Goal: Task Accomplishment & Management: Complete application form

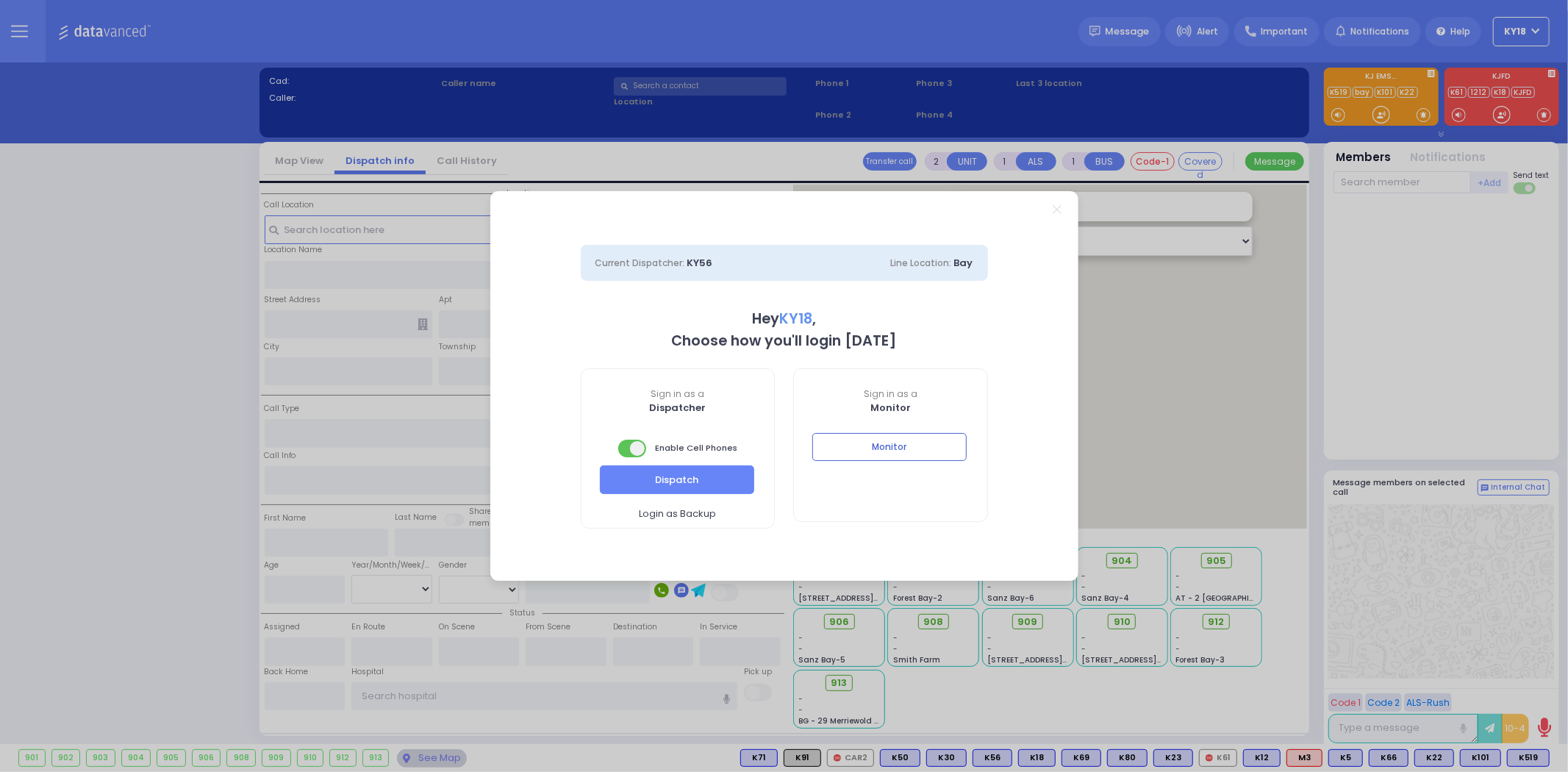
select select "4"
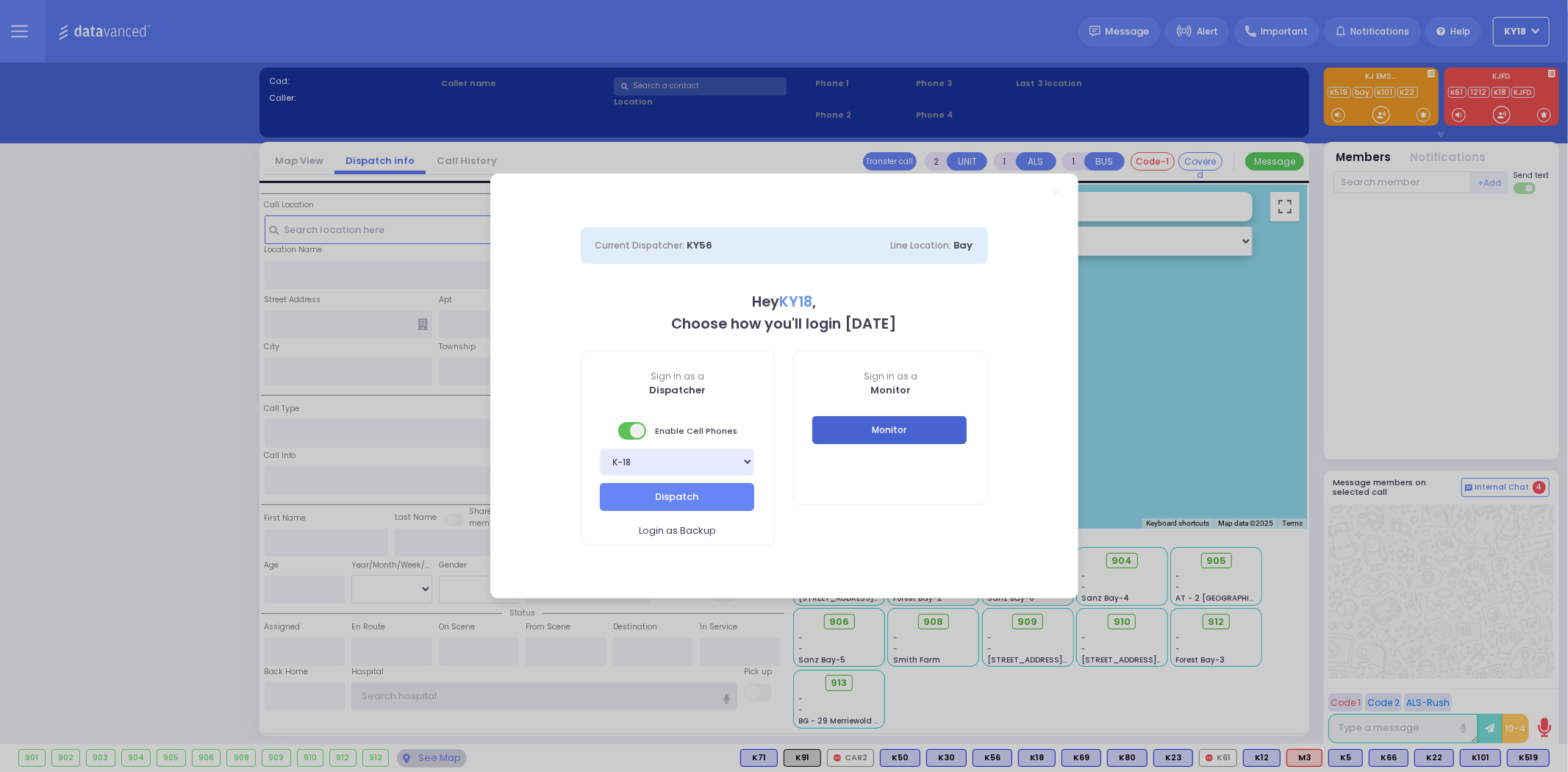
type input "ky18"
click at [850, 431] on button "Monitor" at bounding box center [889, 430] width 154 height 28
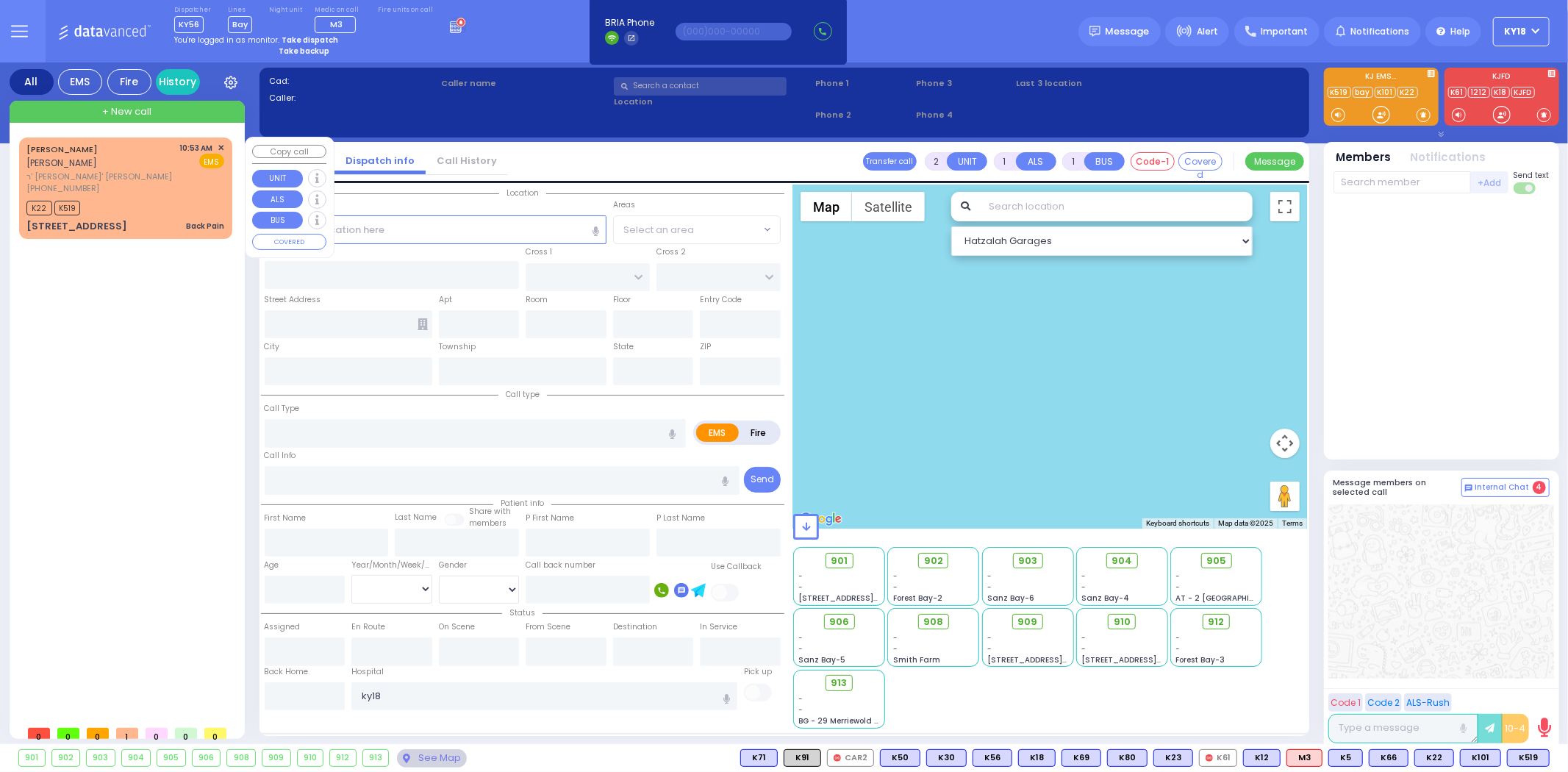
click at [183, 171] on div "10:53 AM ✕ EMS" at bounding box center [202, 169] width 45 height 53
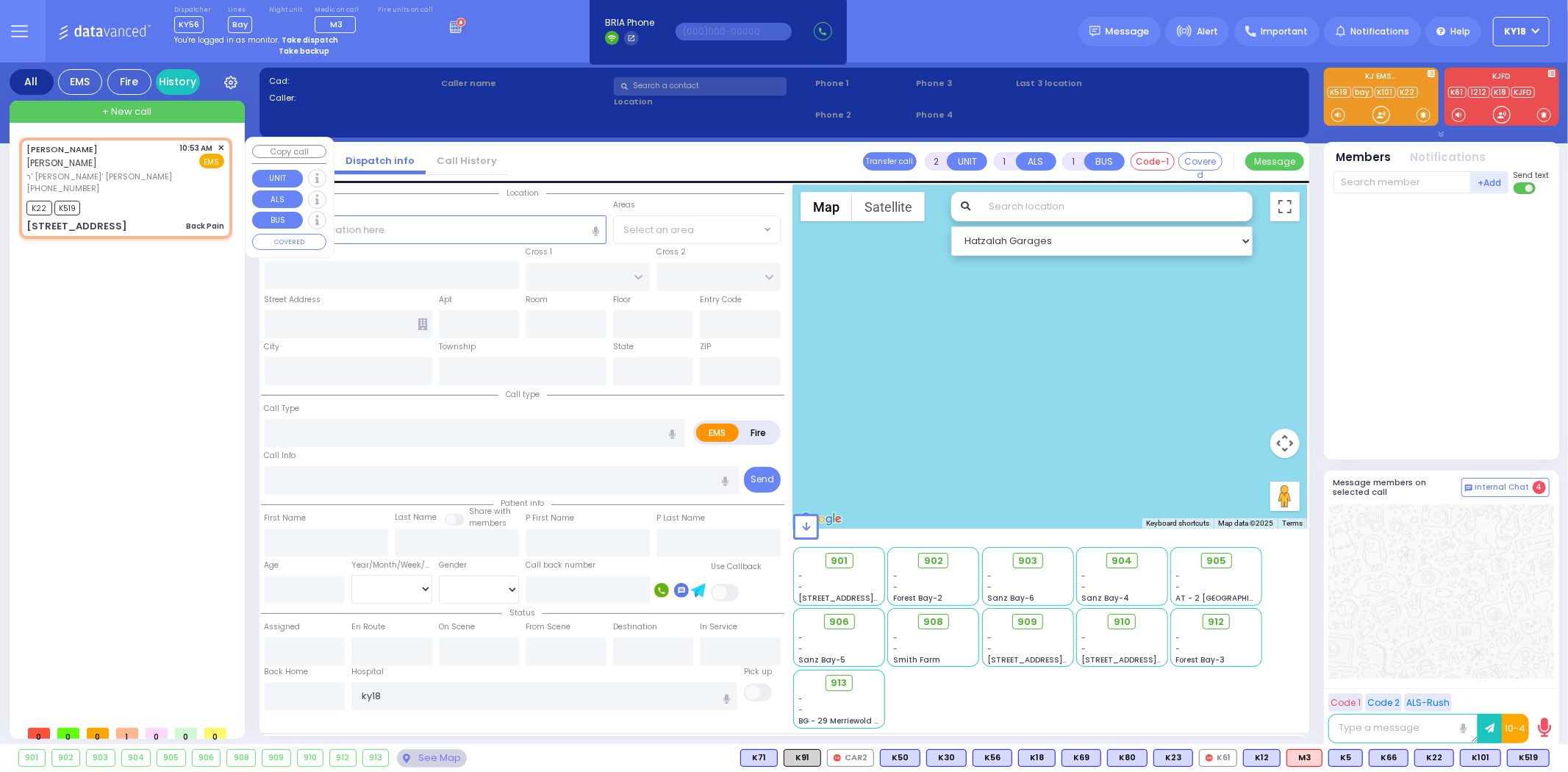
type input "1"
type input "0"
select select
type input "Back Pain"
radio input "true"
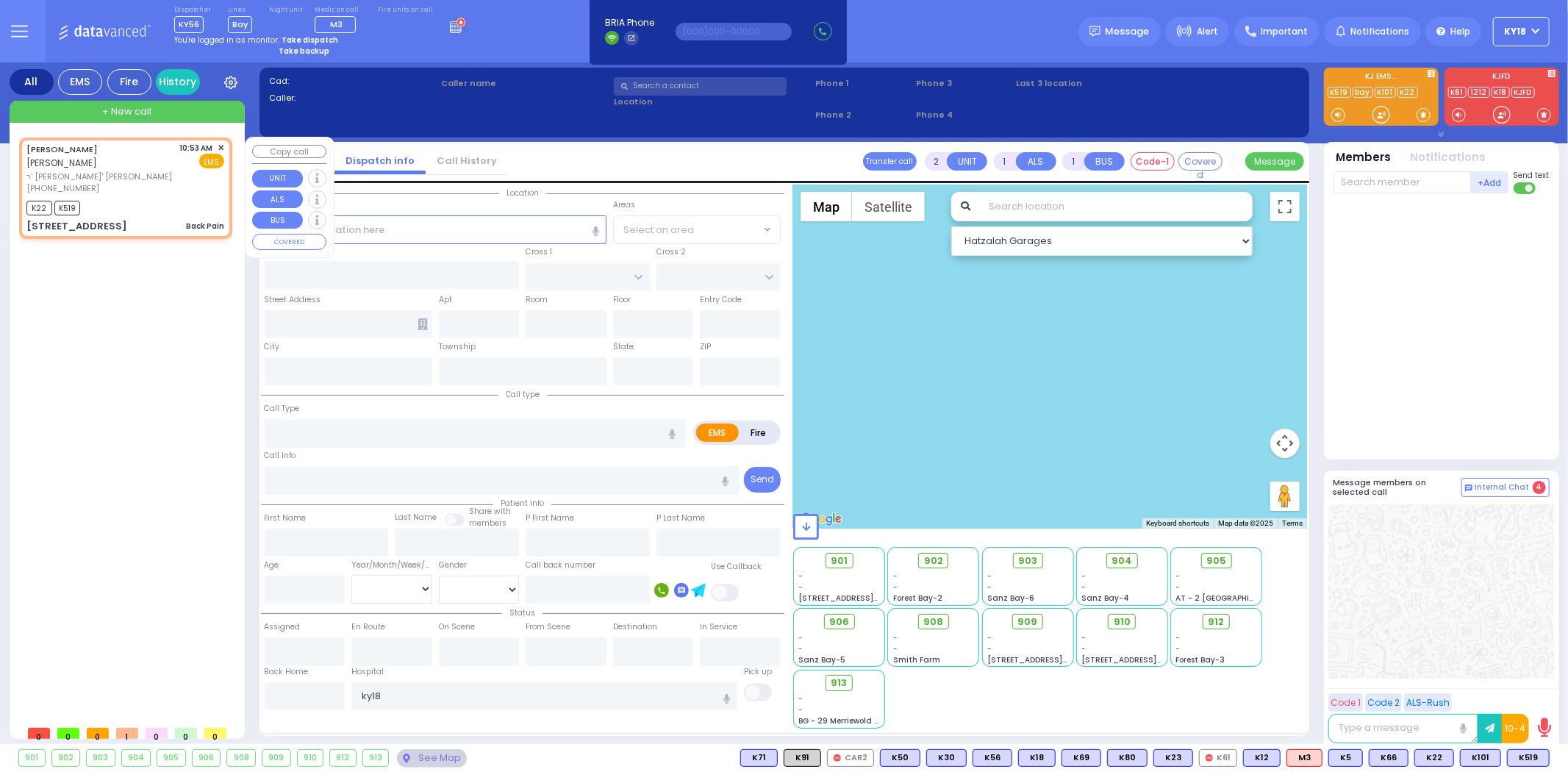
type input "[PERSON_NAME]"
type input "GLUCK"
select select
type input "10:53"
type input "10:56"
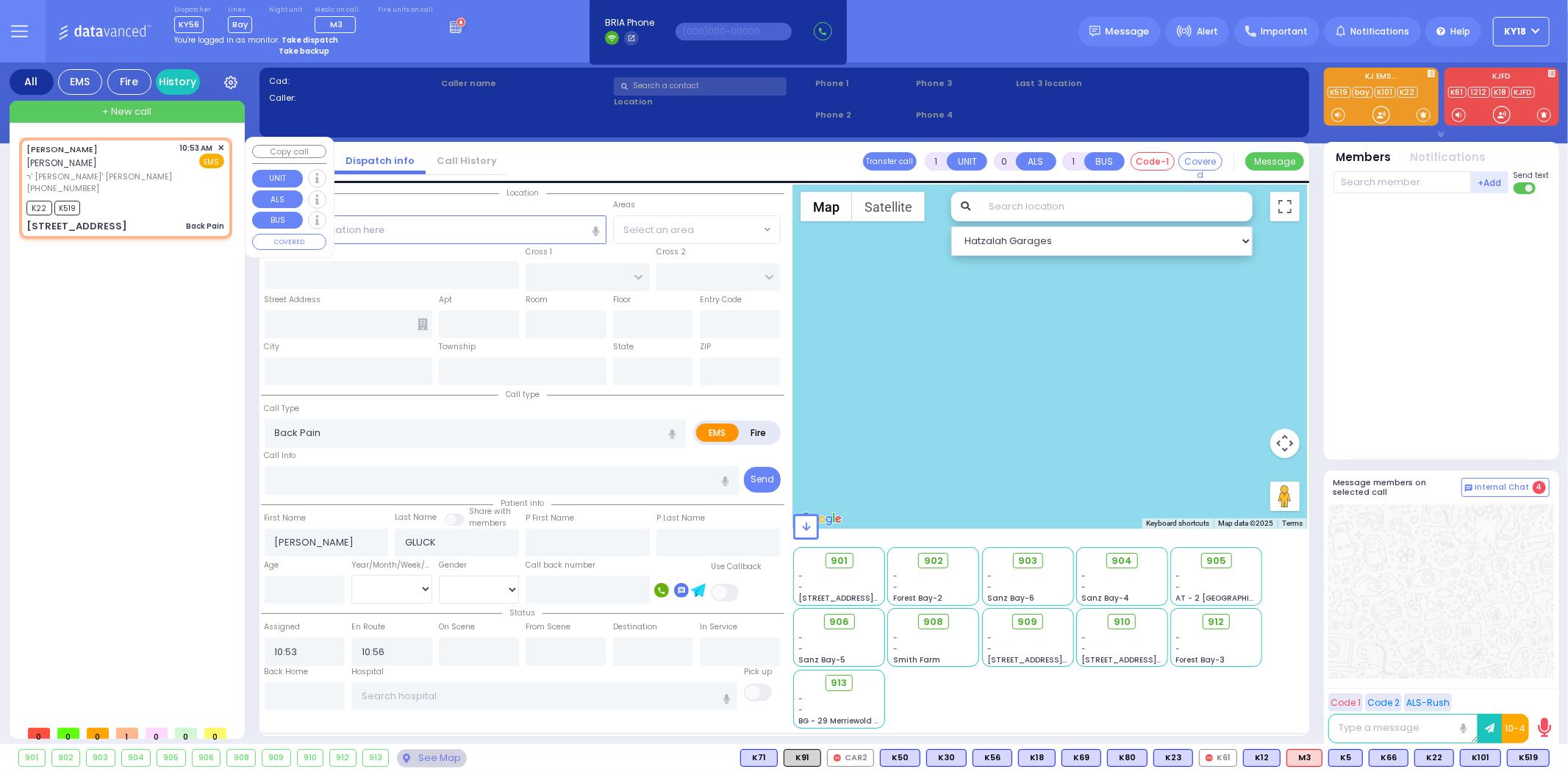
type input "LIZENSK BLVD"
type input "MORDCHE SHER BLVD"
type input "[STREET_ADDRESS]"
type input "303"
type input "Monroe"
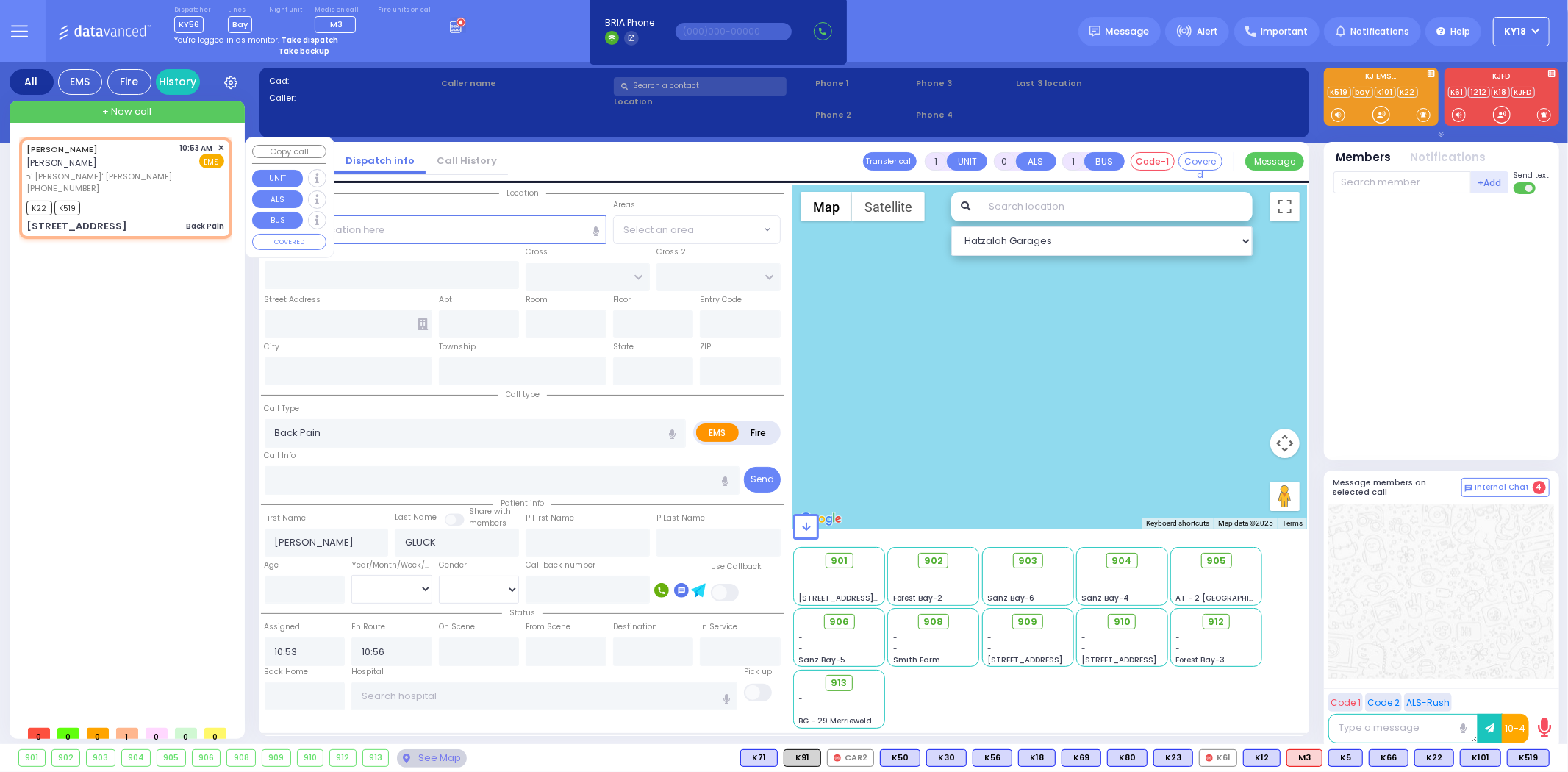
type input "[US_STATE]"
type input "10950"
select select "SECTION 2"
select select "Hatzalah Garages"
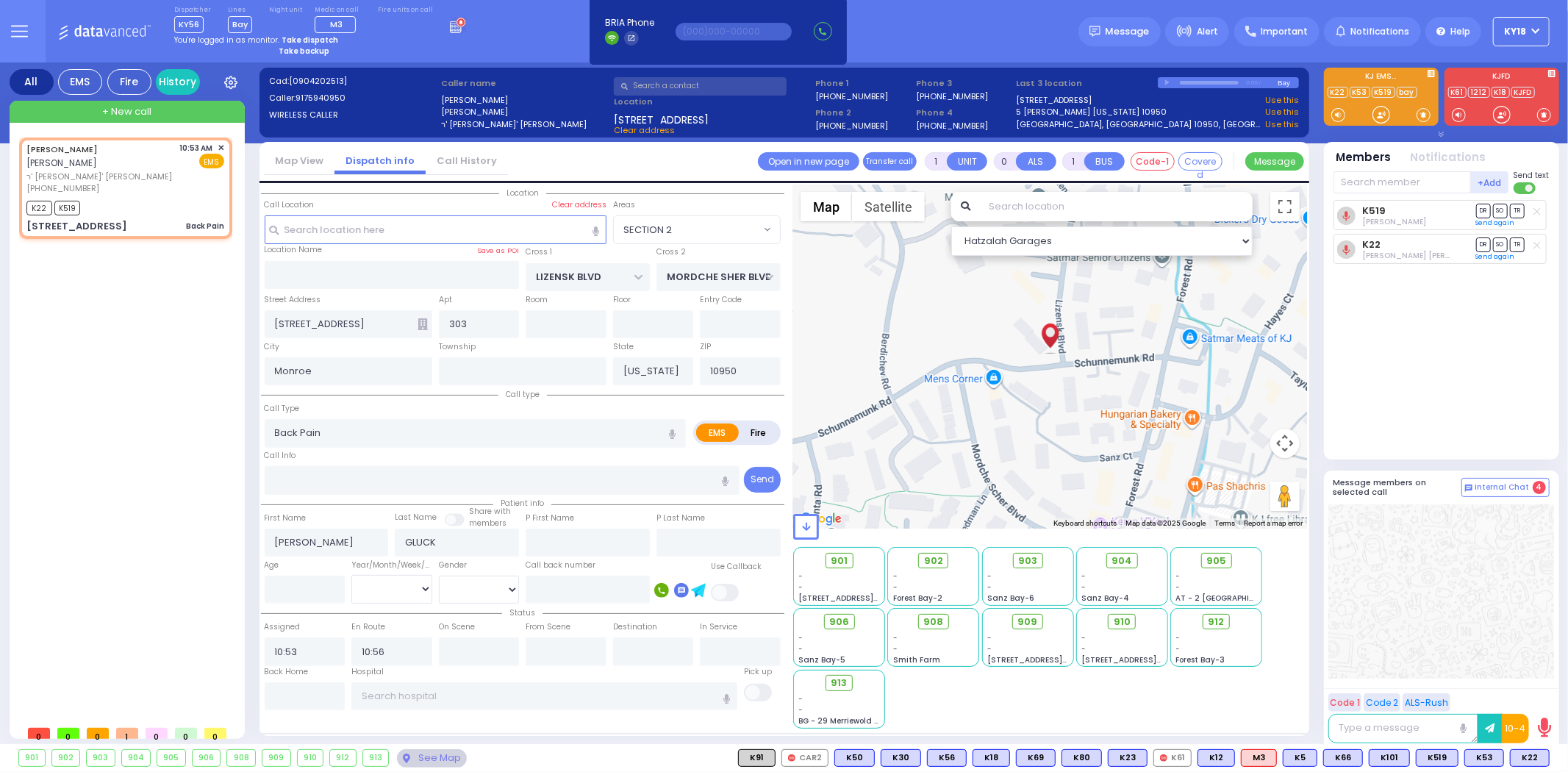
select select
radio input "true"
select select
type input "11:23"
type input "[GEOGRAPHIC_DATA]-[PERSON_NAME][GEOGRAPHIC_DATA]"
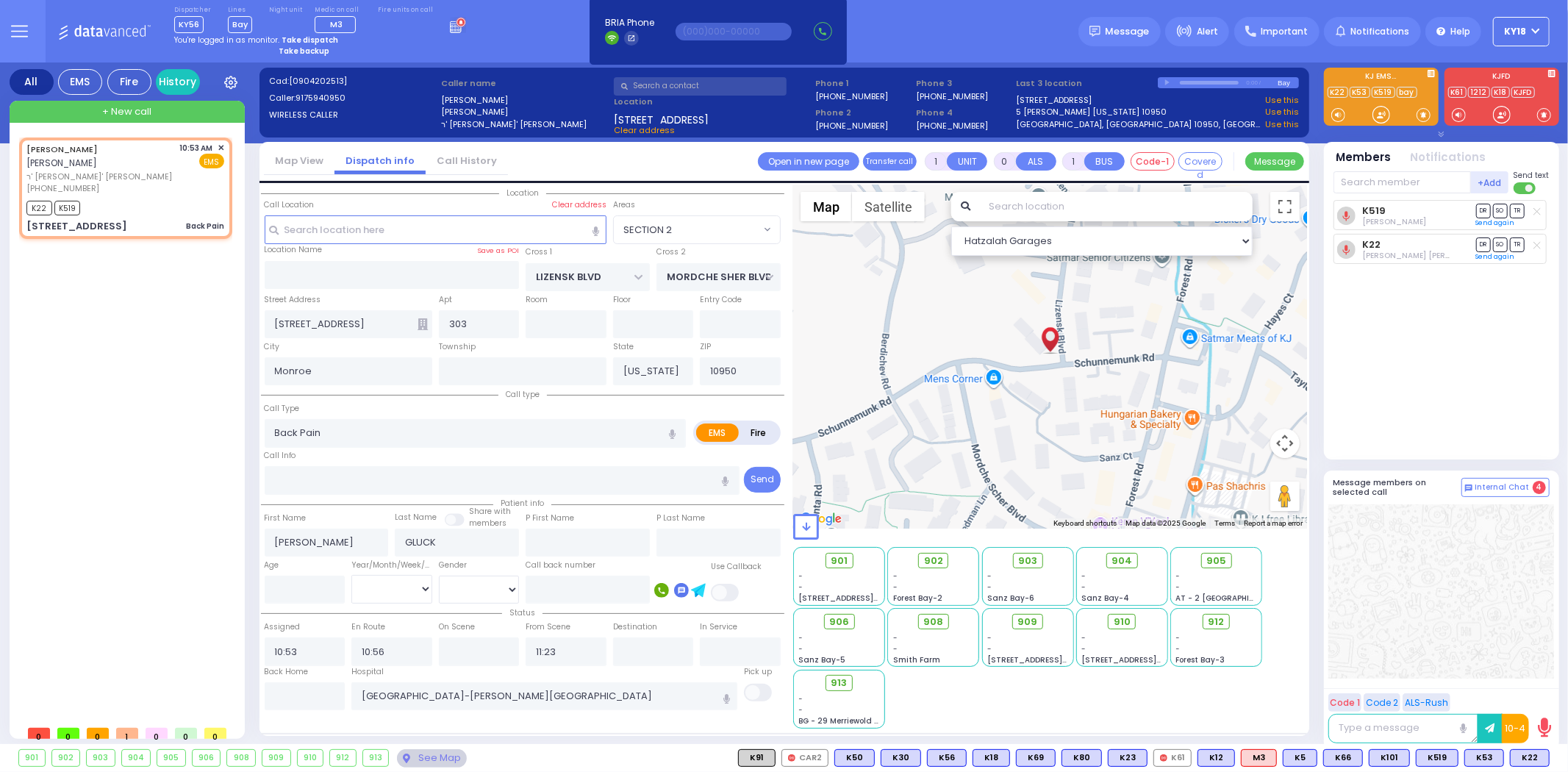
select select "SECTION 2"
select select "Hatzalah Garages"
select select
radio input "true"
select select
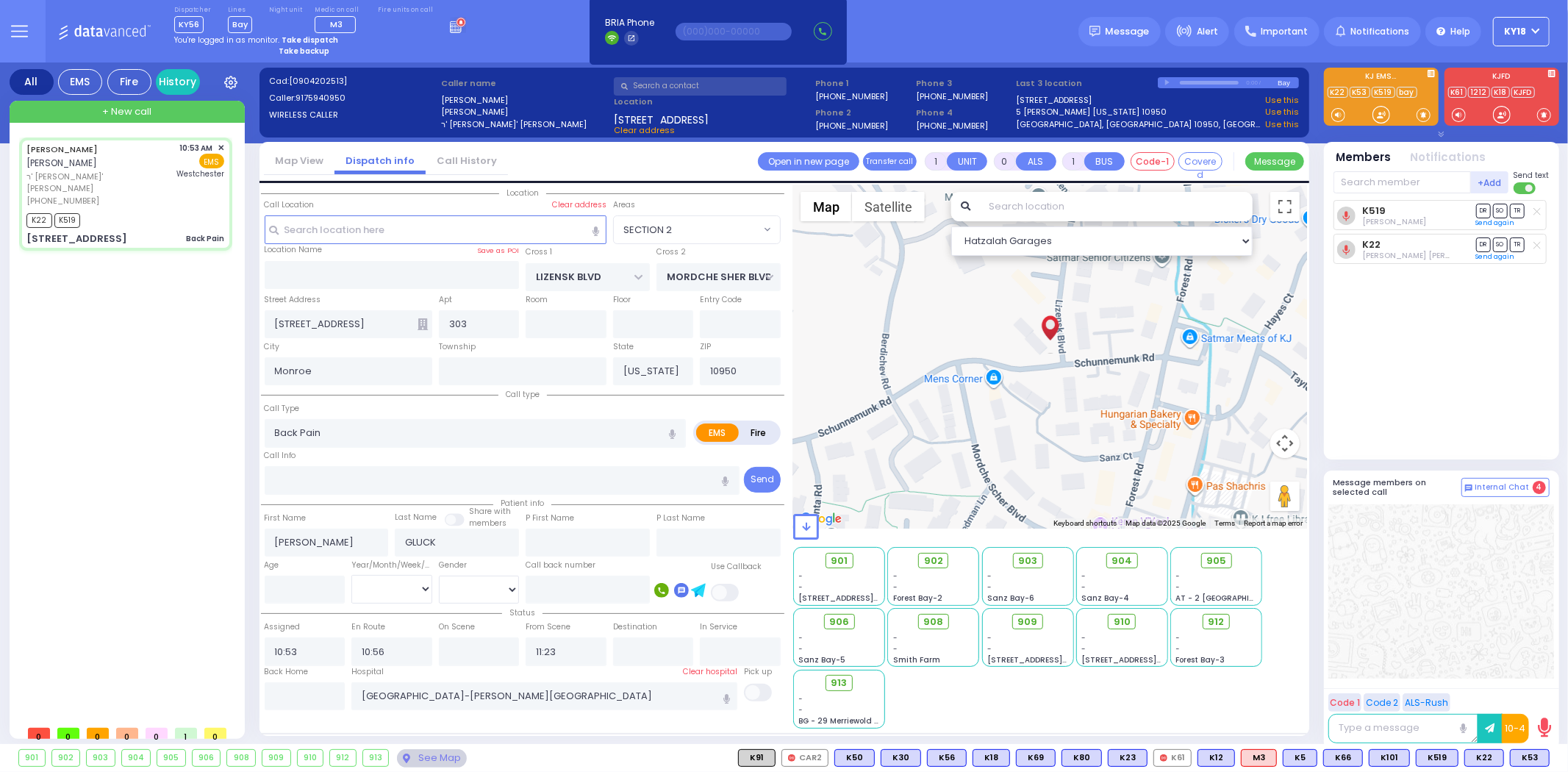
select select "SECTION 2"
select select "Hatzalah Garages"
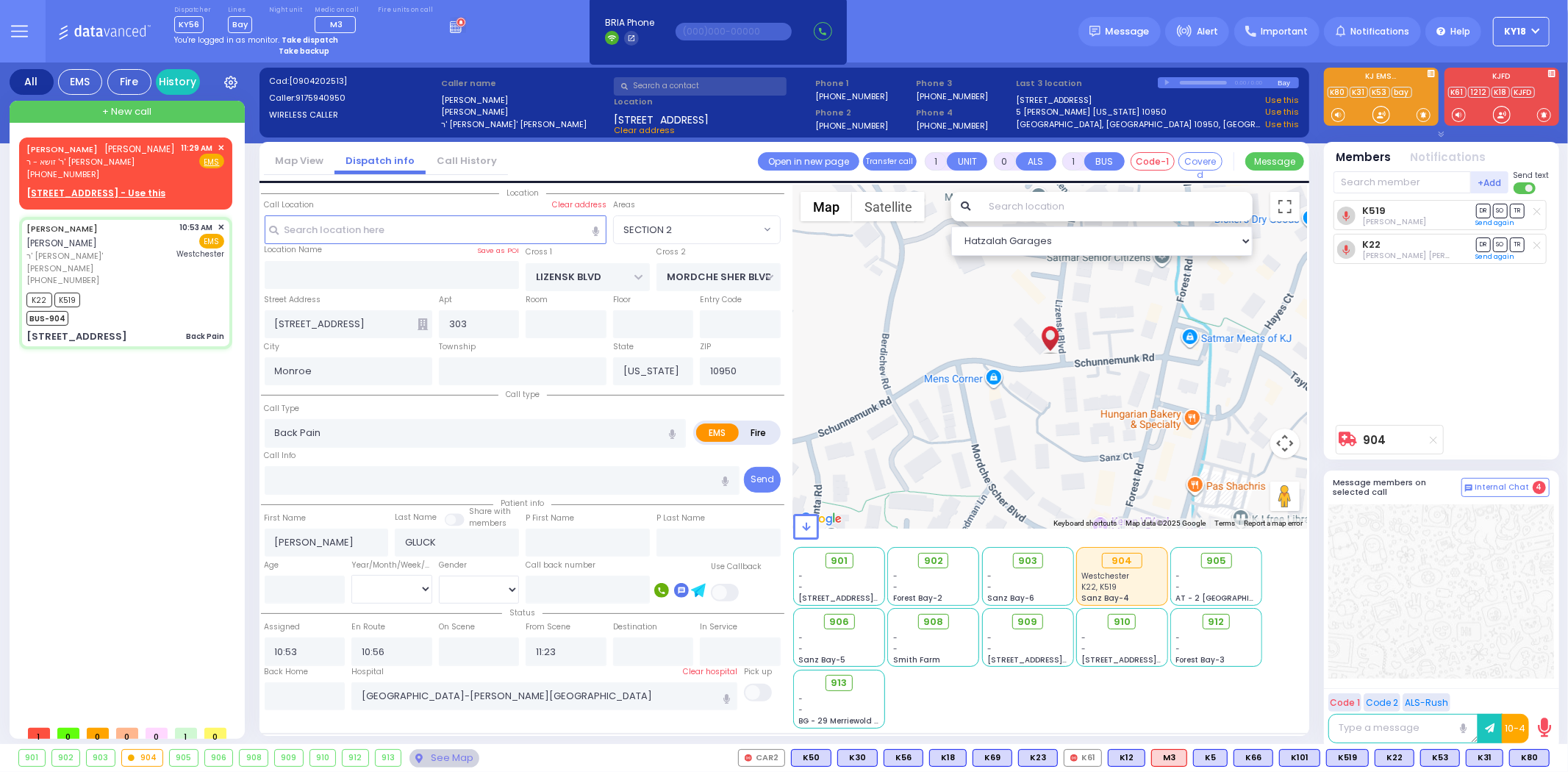
type input "6"
select select
radio input "true"
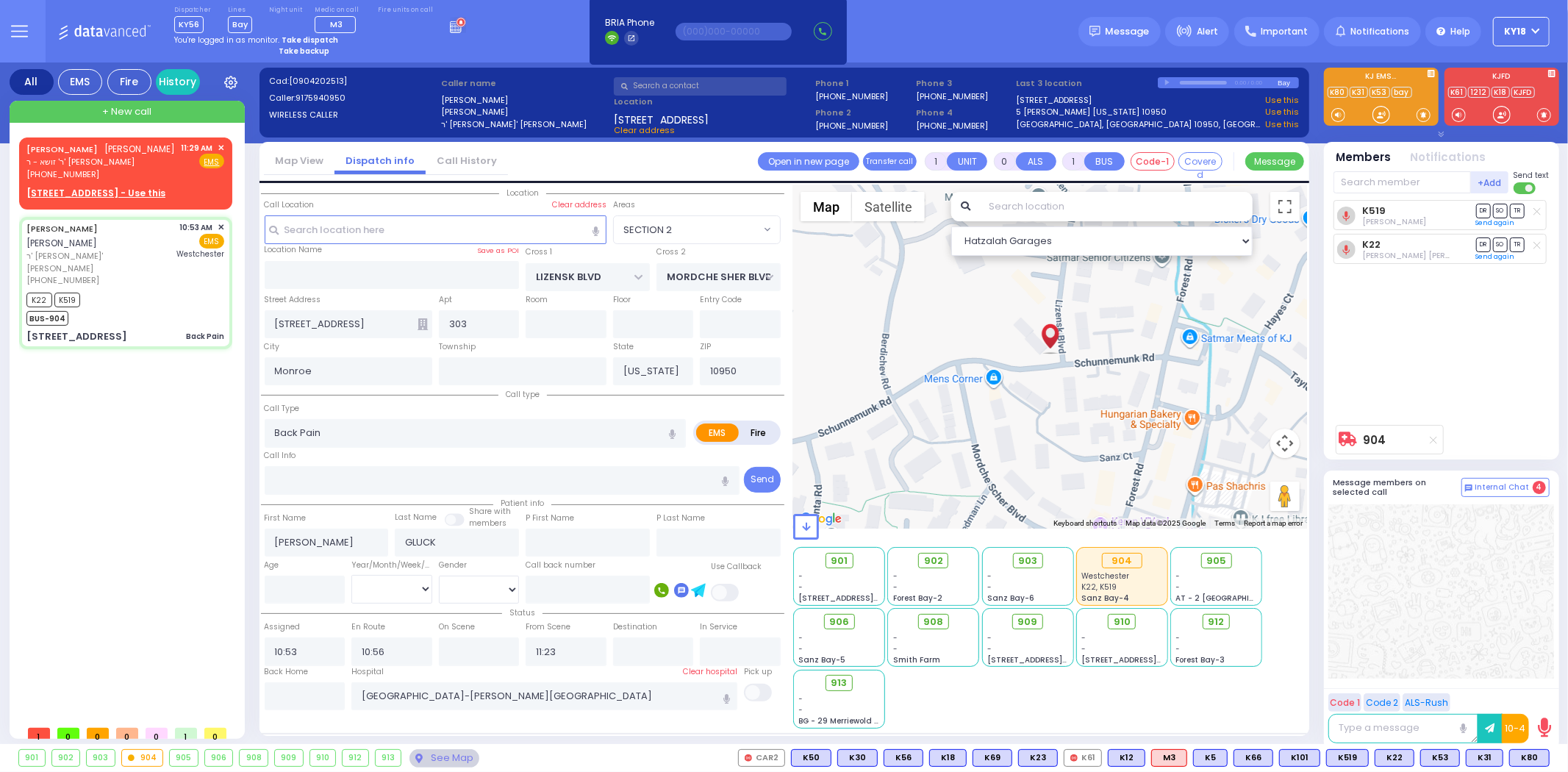
type input "Unknown"
select select "Year"
select select "SECTION 2"
select select "Hatzalah Garages"
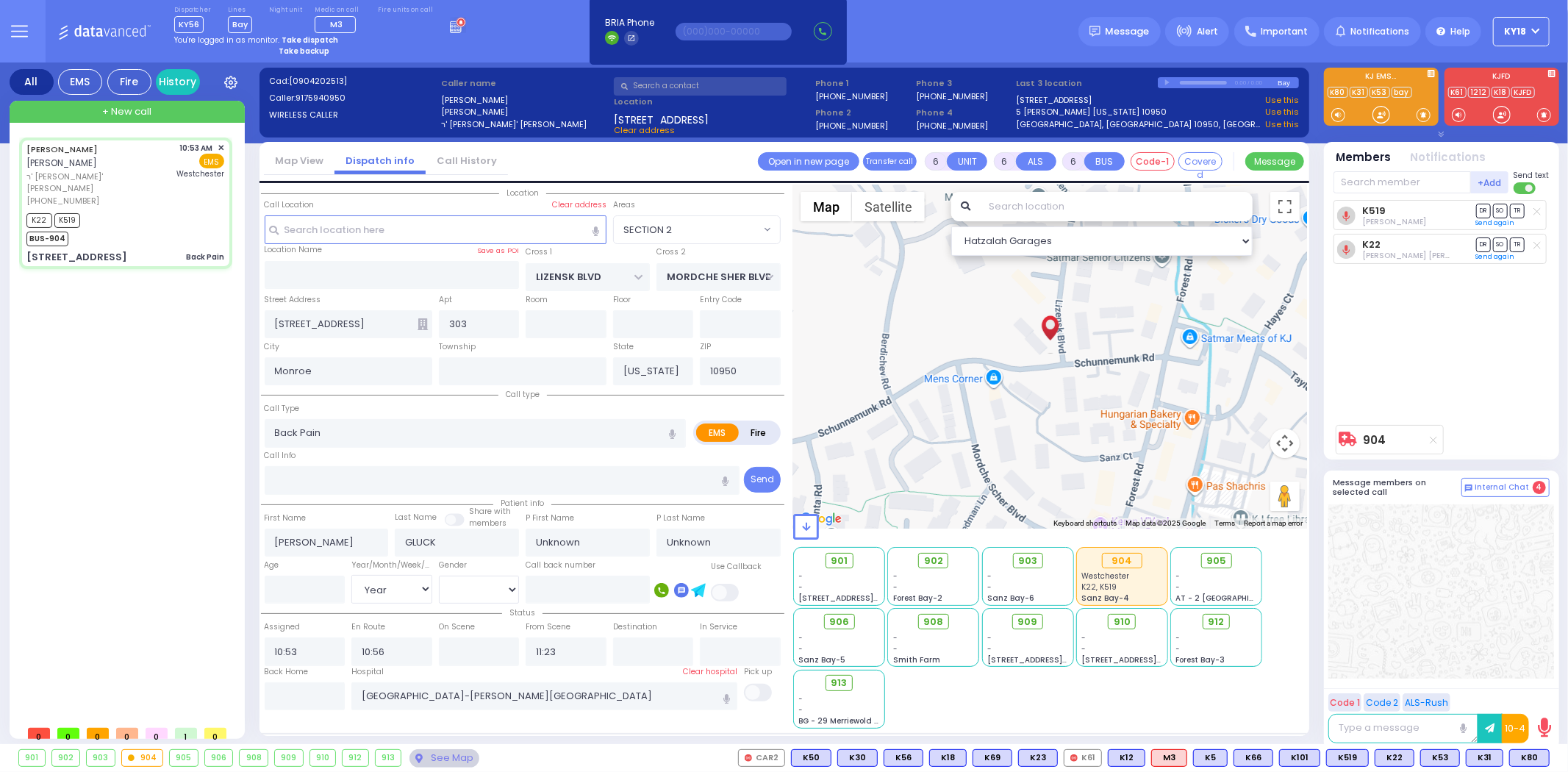
select select
radio input "true"
select select "Year"
type input "11:02"
select select "SECTION 2"
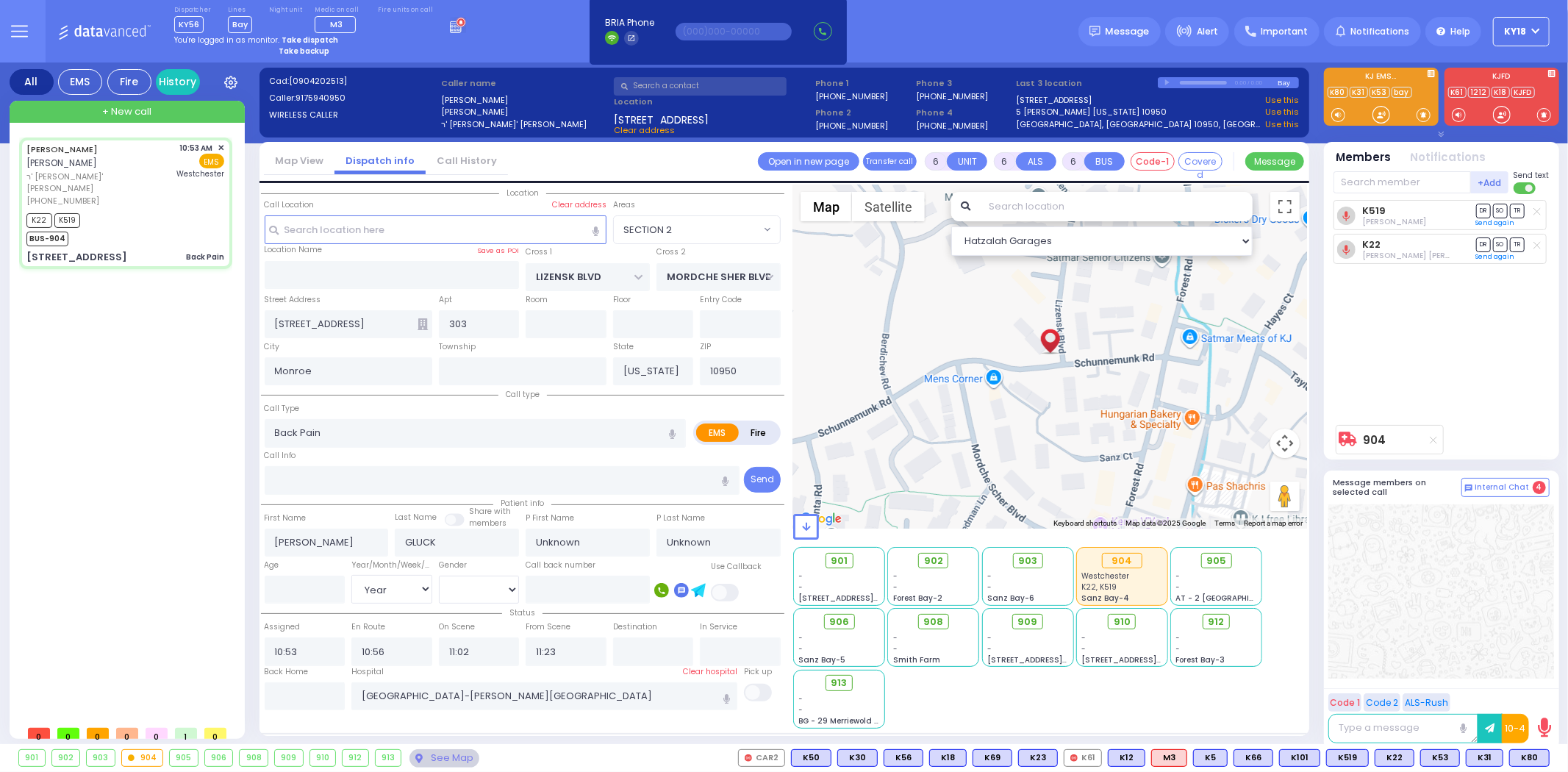
select select "Hatzalah Garages"
select select
radio input "true"
select select "Year"
radio input "true"
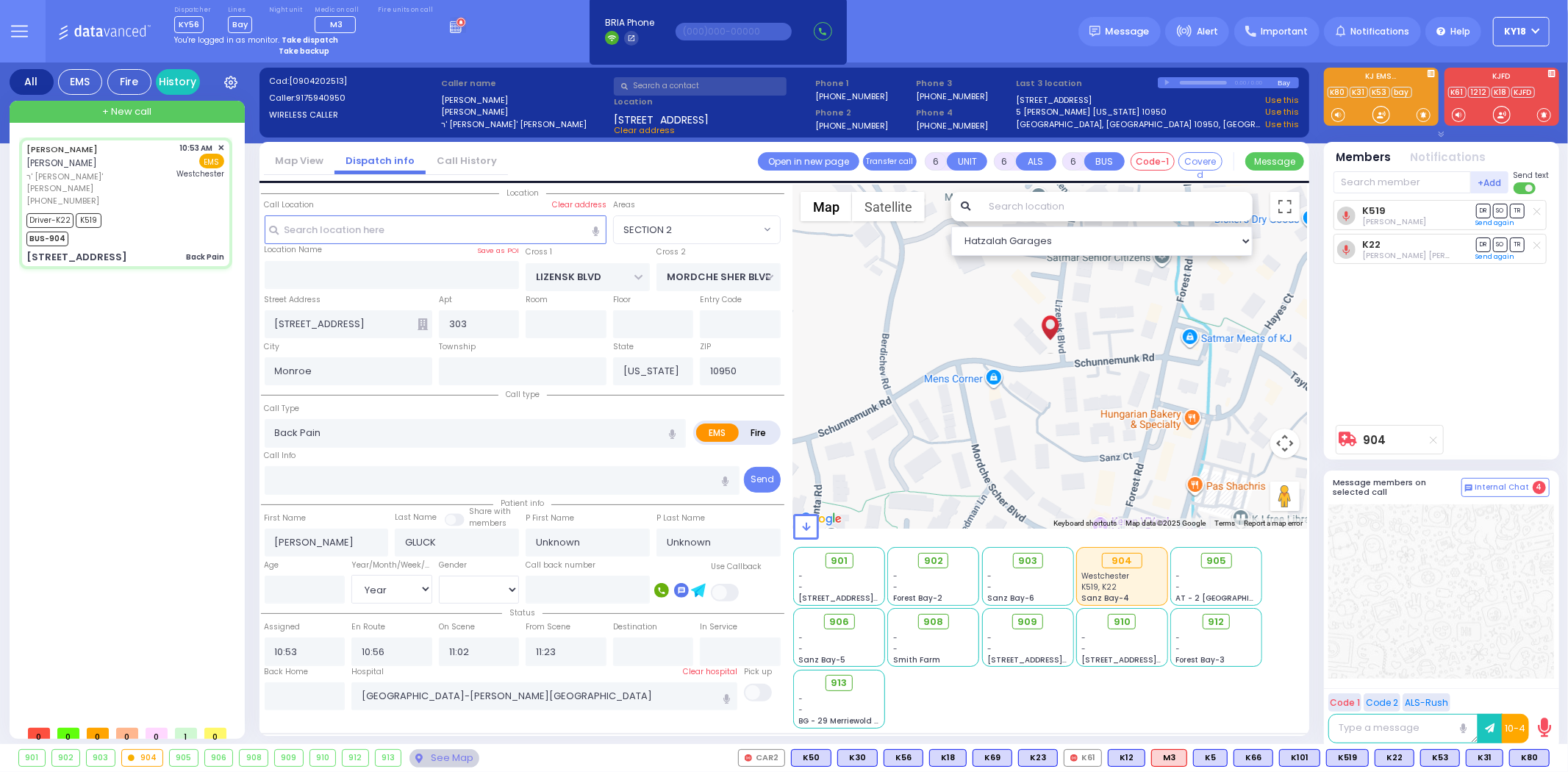
type input "[PERSON_NAME]"
type input "Gluck"
type input "44"
select select "Year"
select select "[DEMOGRAPHIC_DATA]"
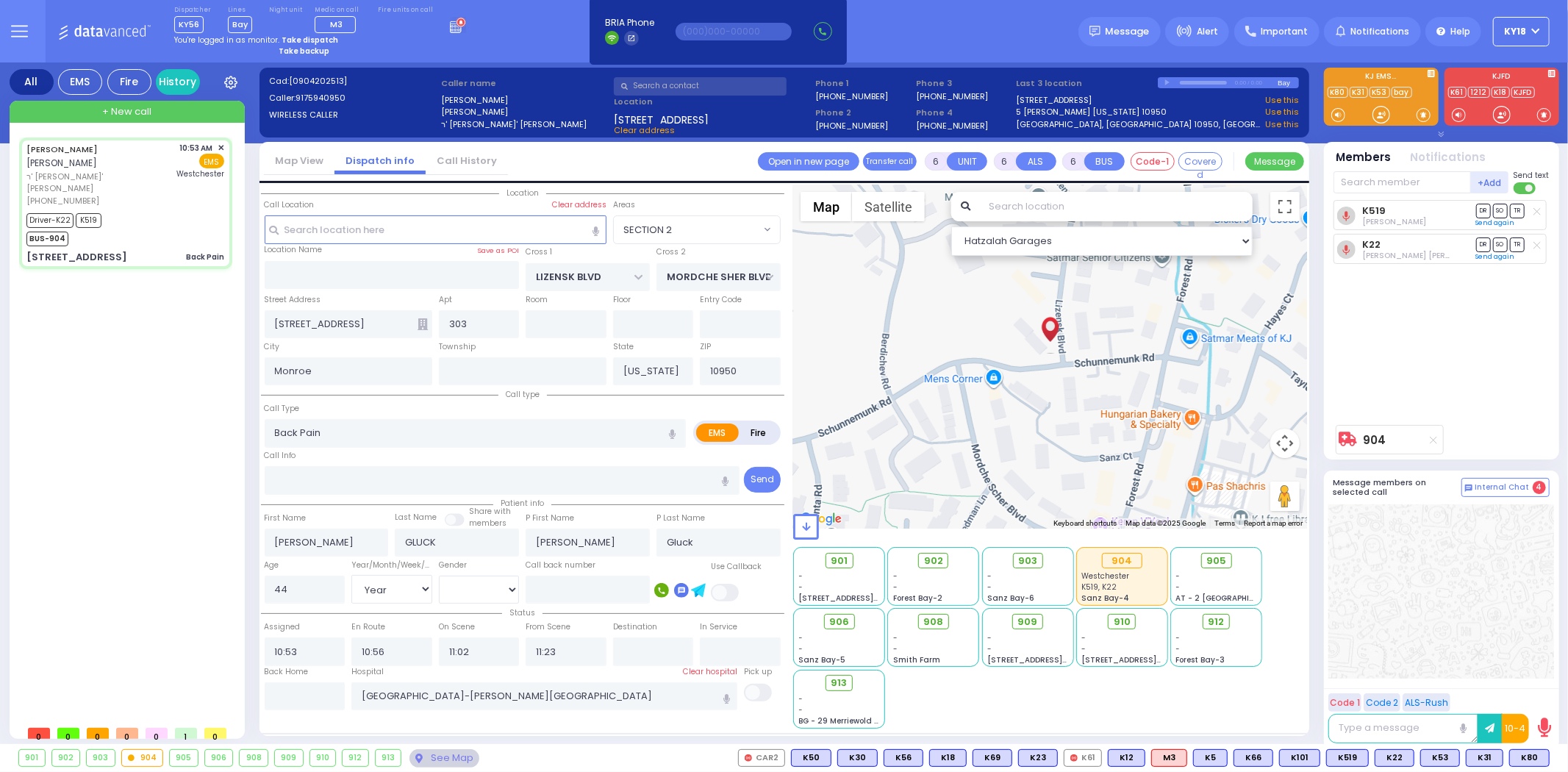
radio input "true"
select select "Year"
select select "[DEMOGRAPHIC_DATA]"
select select "SECTION 2"
select select "Hatzalah Garages"
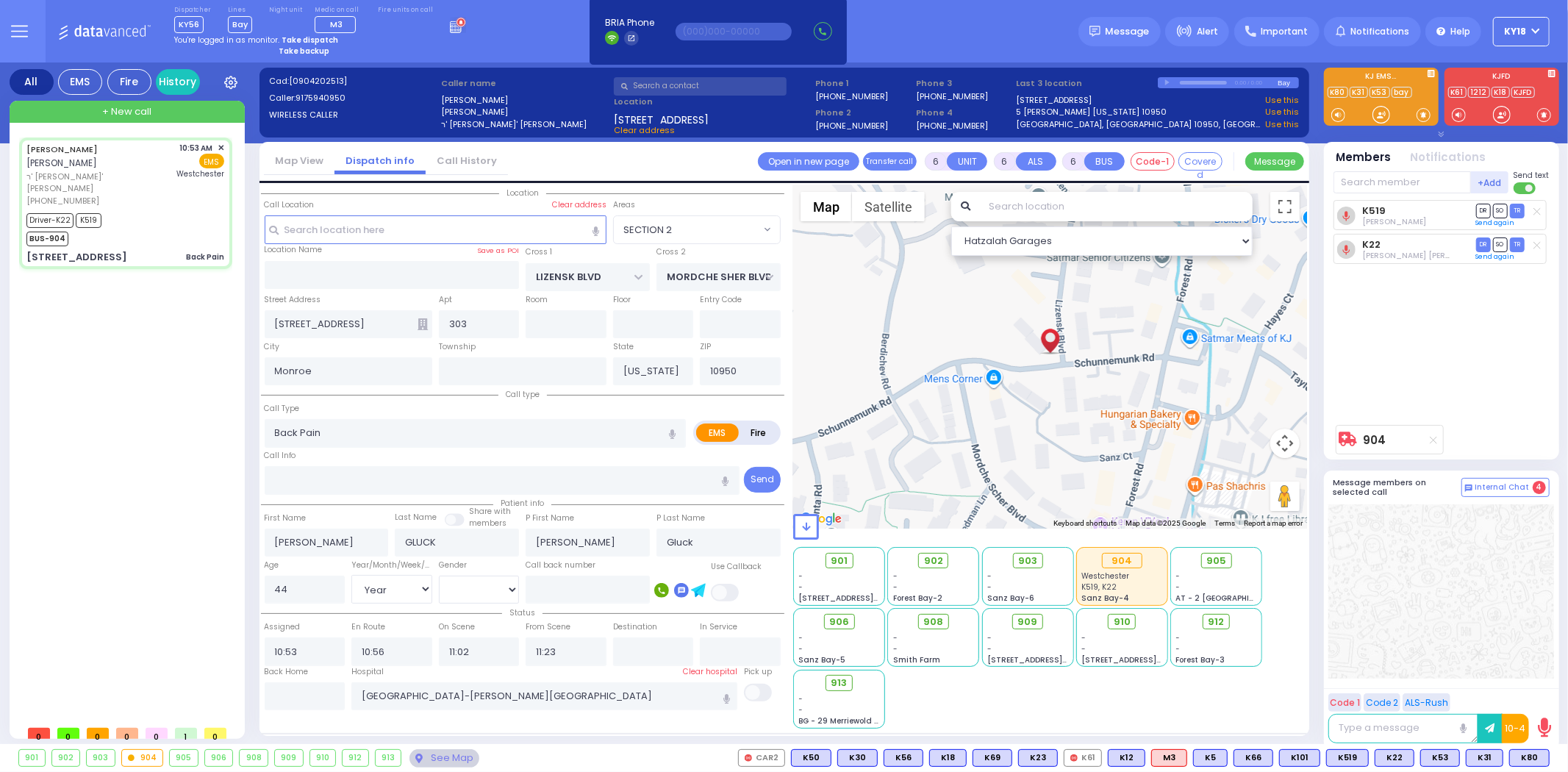
select select
radio input "true"
select select "Year"
select select "[DEMOGRAPHIC_DATA]"
radio input "true"
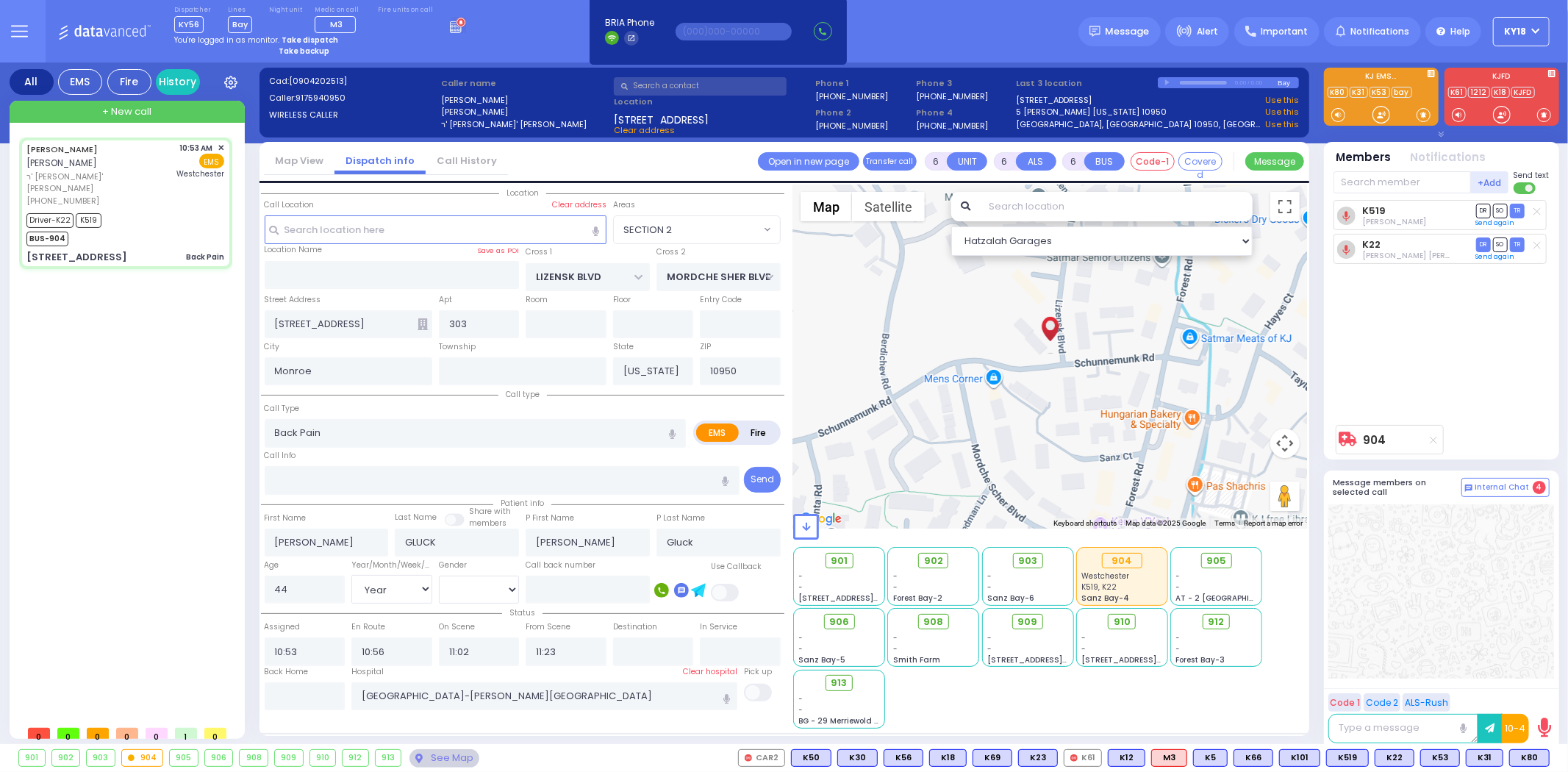
select select "Year"
select select "[DEMOGRAPHIC_DATA]"
radio input "true"
select select "Year"
select select "[DEMOGRAPHIC_DATA]"
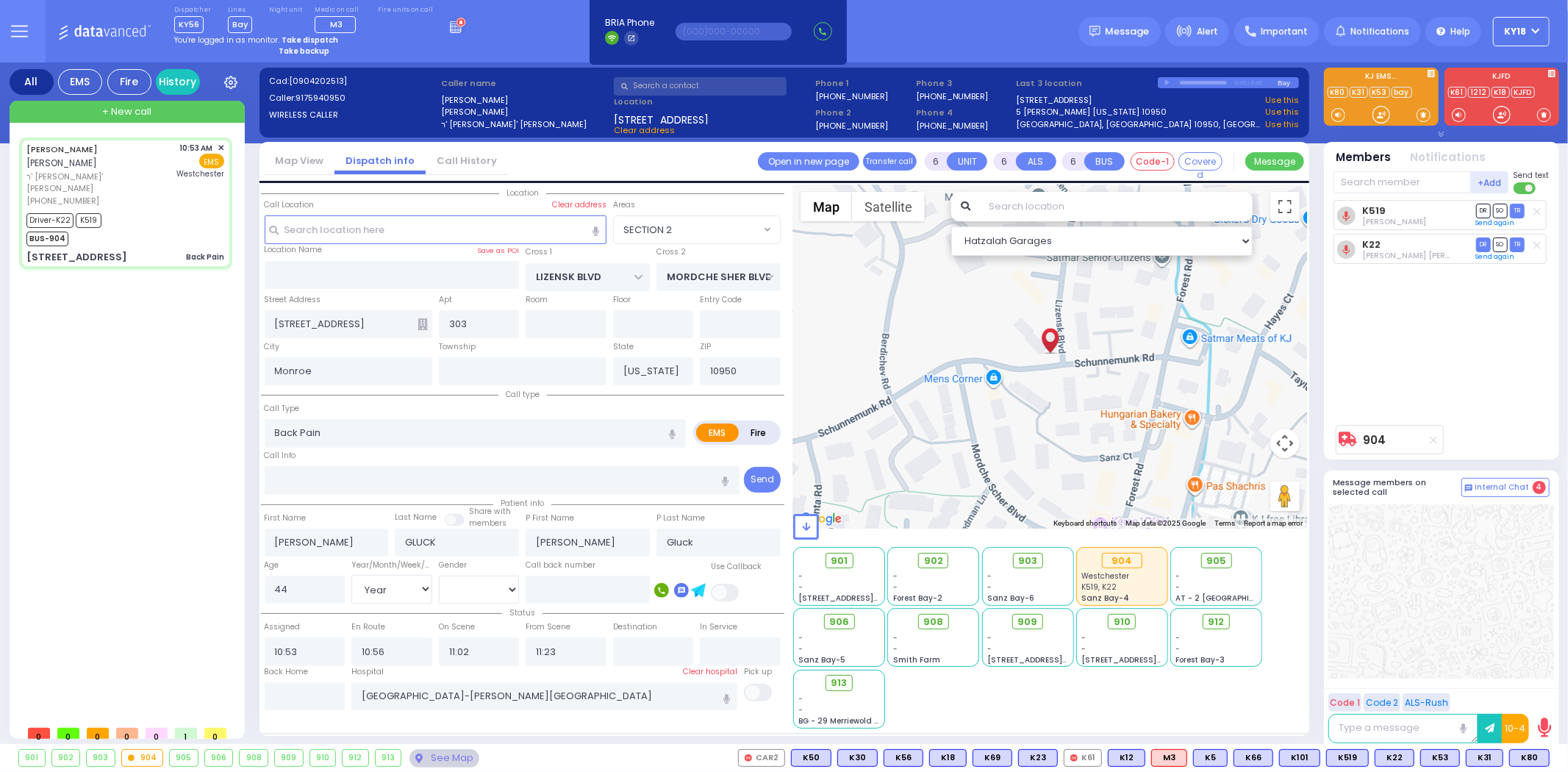
radio input "true"
select select "Year"
select select "[DEMOGRAPHIC_DATA]"
radio input "true"
select select "Year"
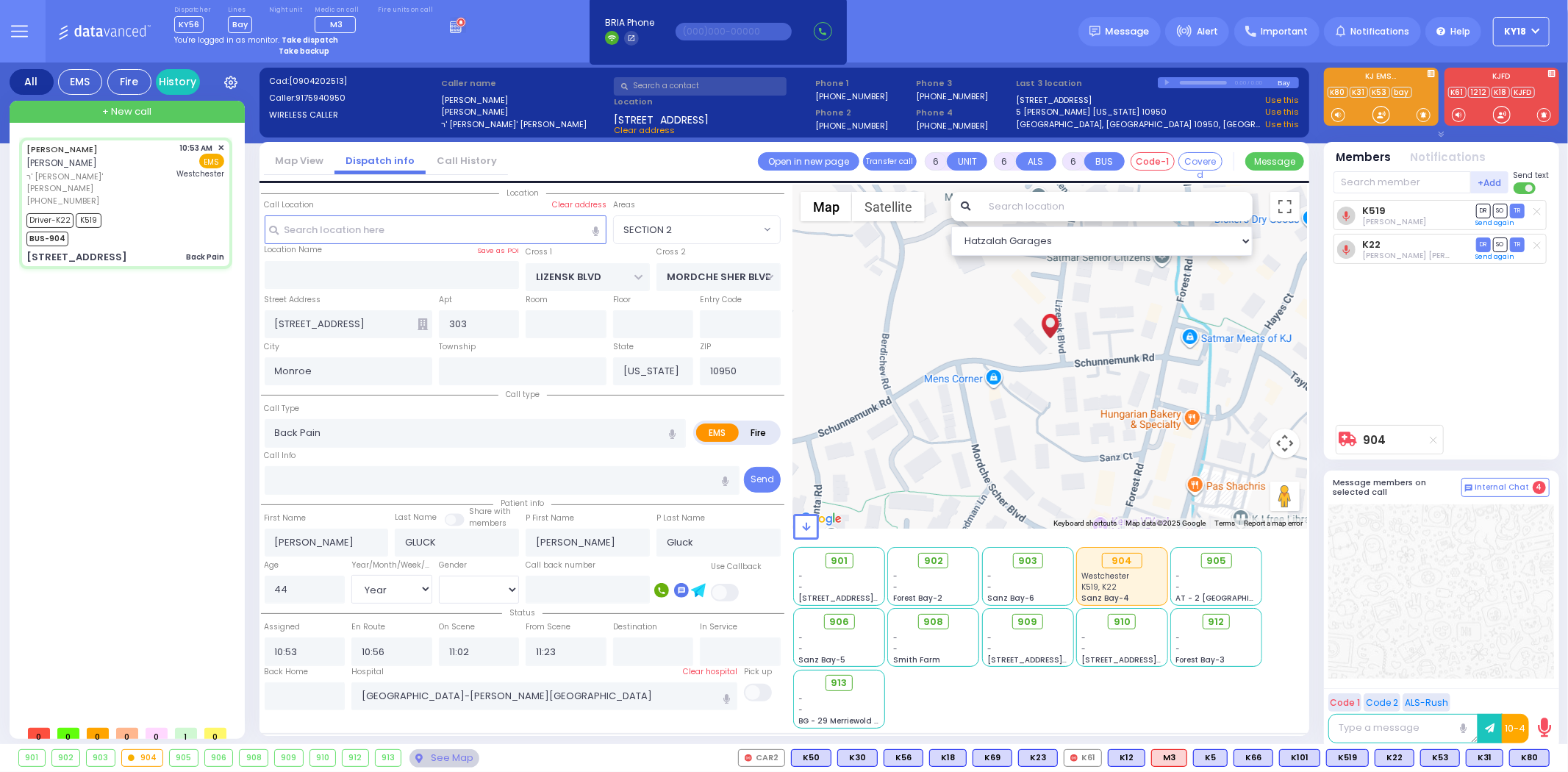
select select "[DEMOGRAPHIC_DATA]"
radio input "true"
select select "Year"
select select "[DEMOGRAPHIC_DATA]"
select select "SECTION 2"
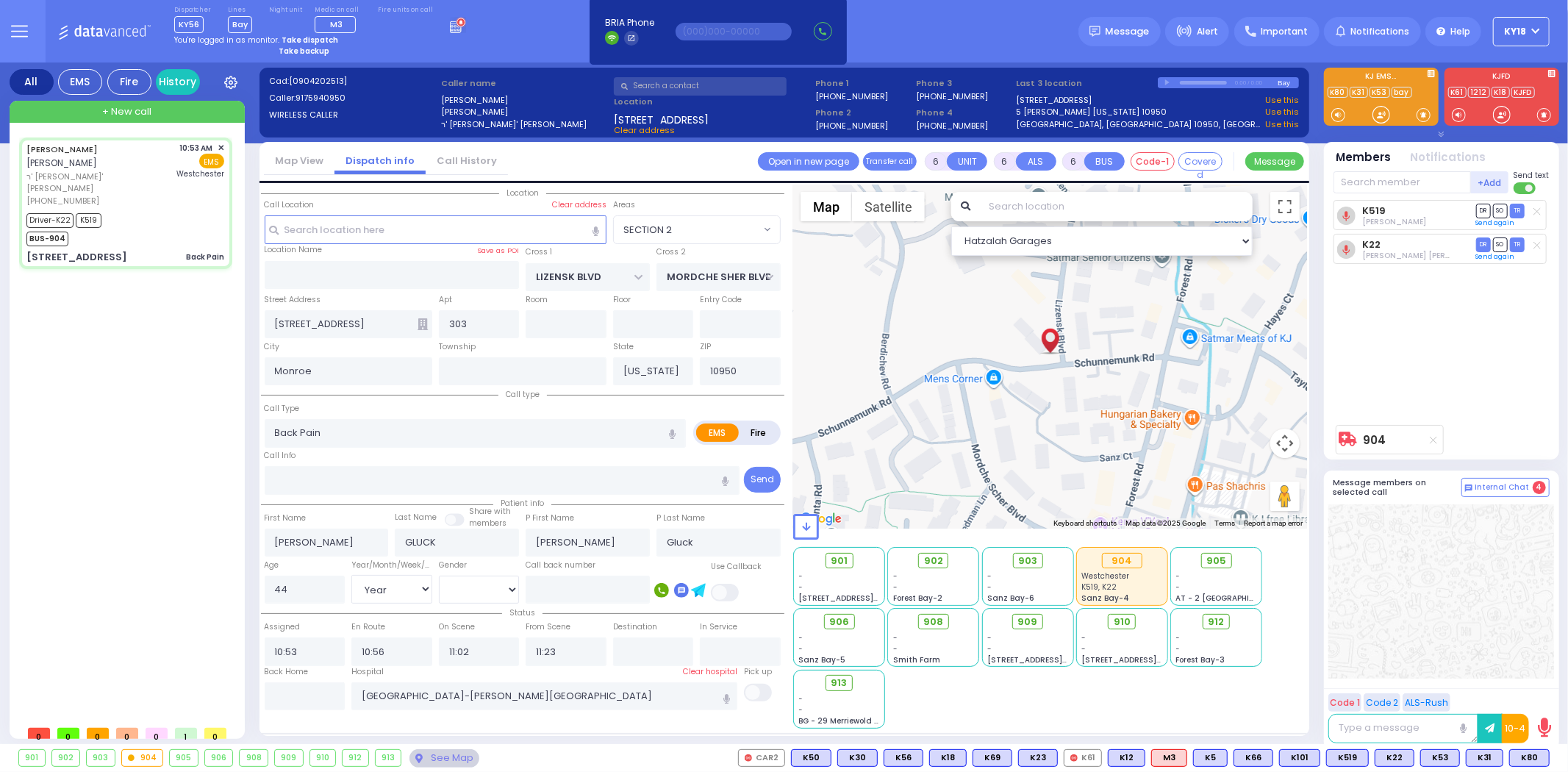
select select "Hatzalah Garages"
select select
radio input "true"
select select "Year"
select select "[DEMOGRAPHIC_DATA]"
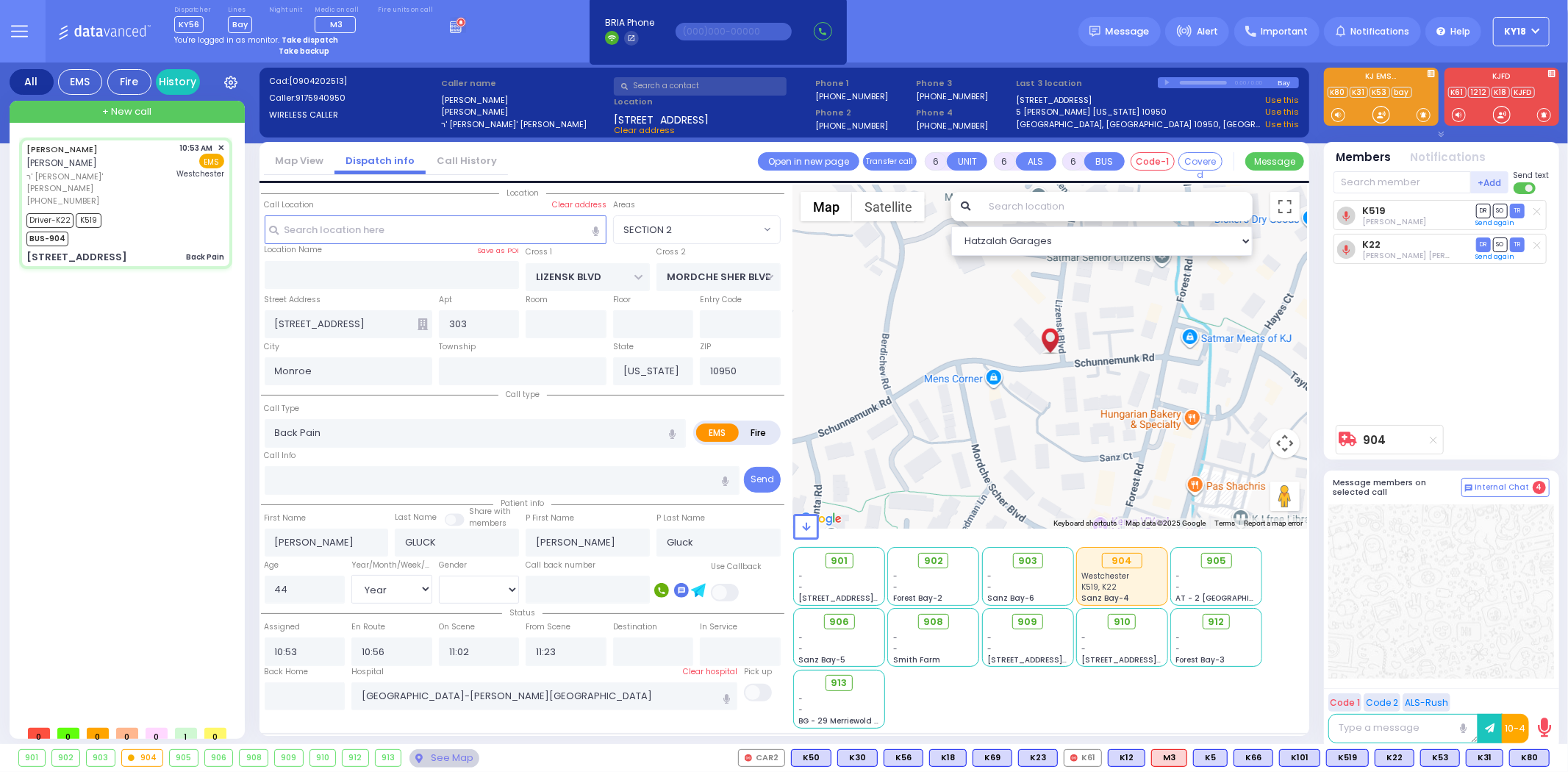
select select "SECTION 2"
select select "Hatzalah Garages"
select select
radio input "true"
select select "Year"
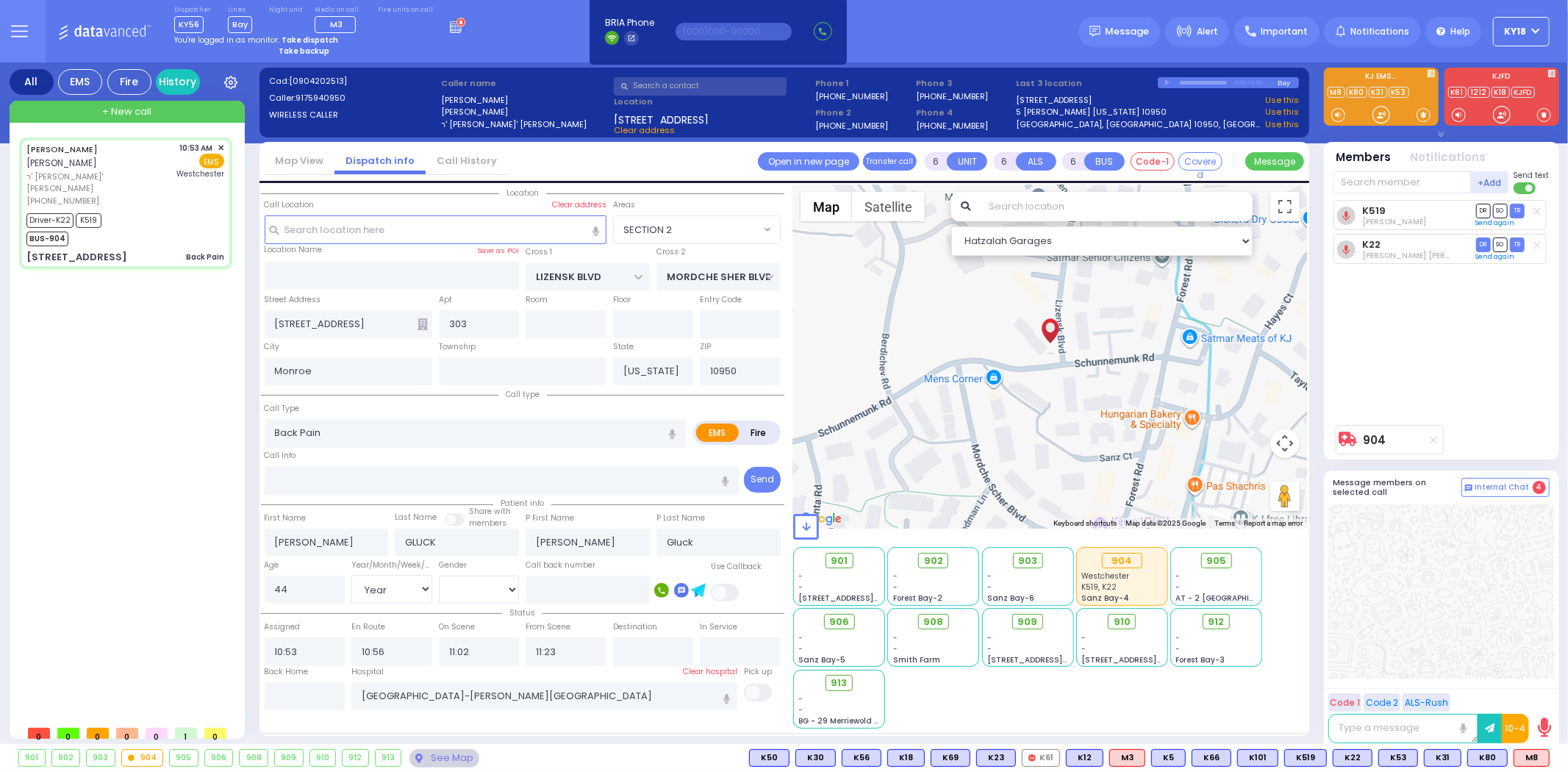
select select "[DEMOGRAPHIC_DATA]"
radio input "true"
select select "Year"
select select "[DEMOGRAPHIC_DATA]"
radio input "true"
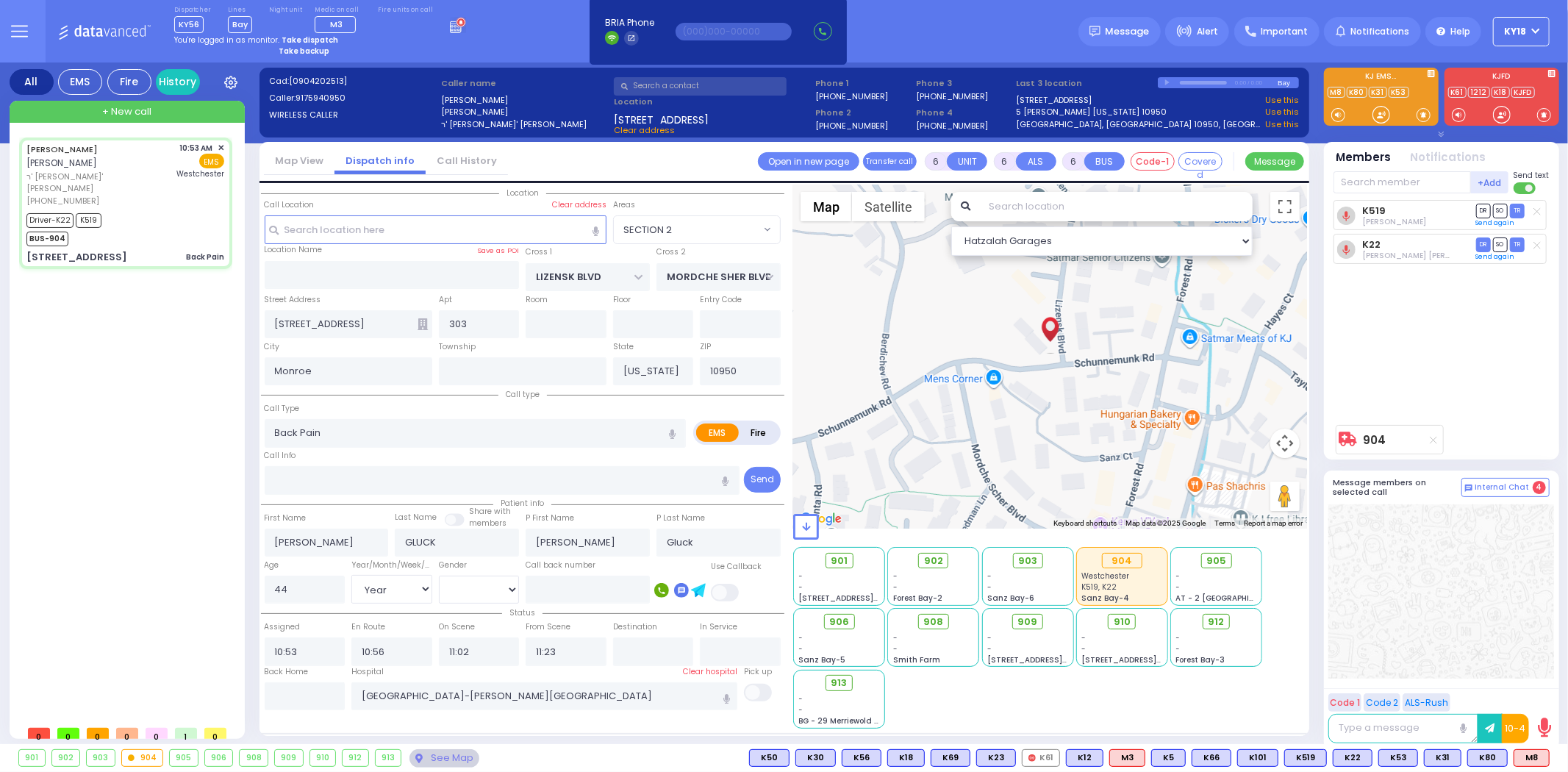
select select "Year"
select select "[DEMOGRAPHIC_DATA]"
select select "SECTION 2"
select select "Hatzalah Garages"
select select
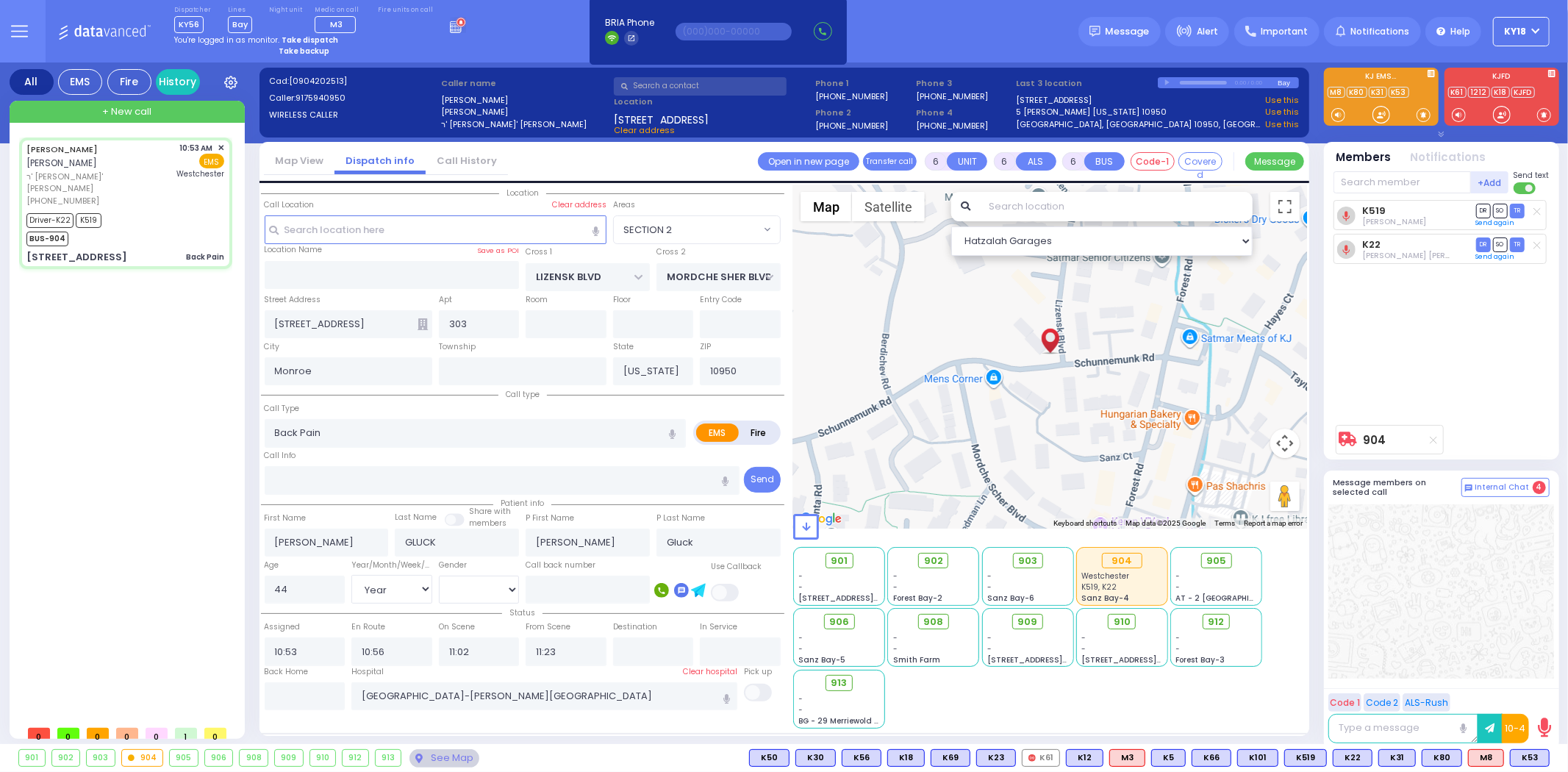
radio input "true"
select select "Year"
select select "[DEMOGRAPHIC_DATA]"
select select "SECTION 2"
select select "Hatzalah Garages"
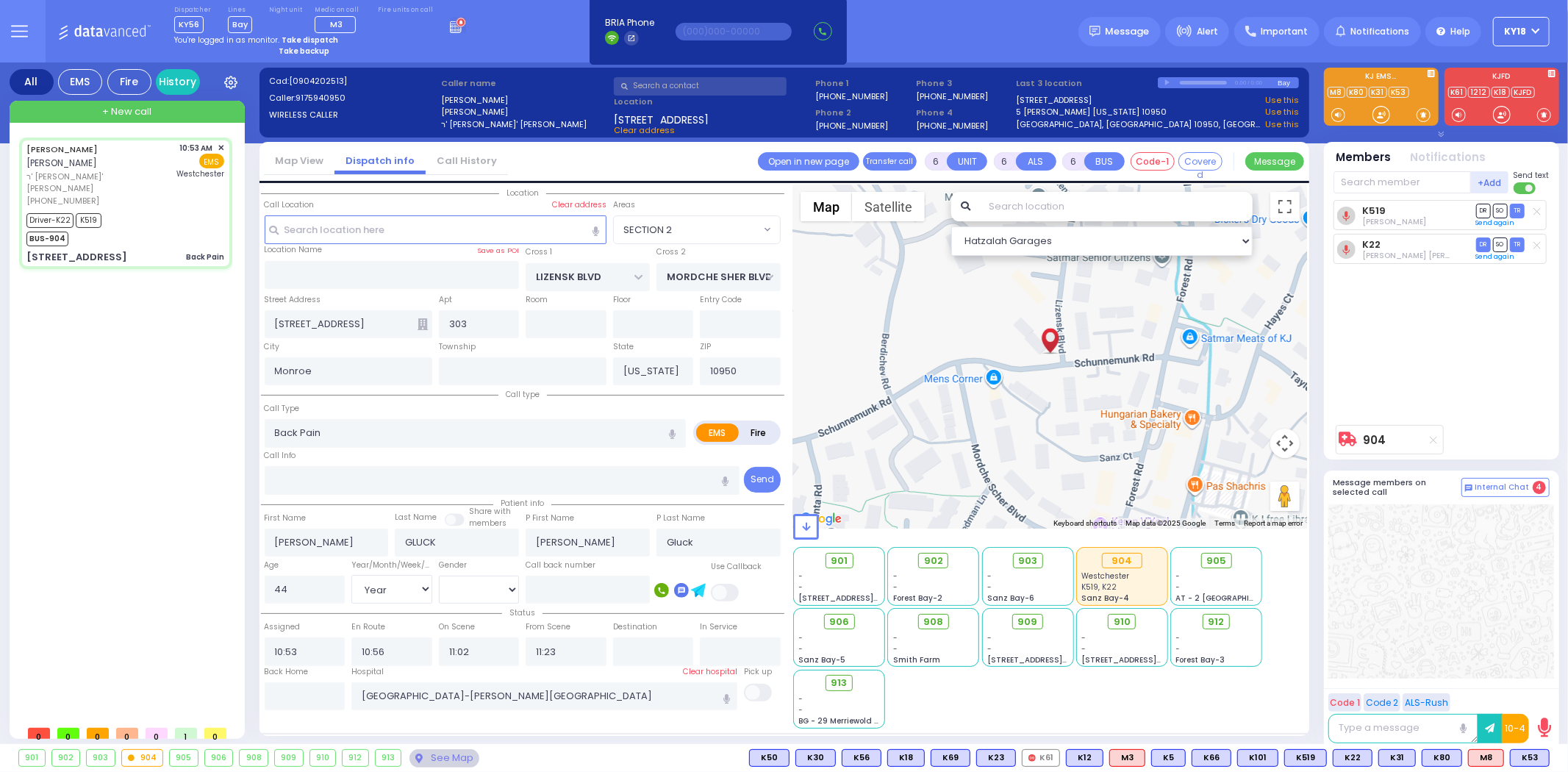
select select
radio input "true"
select select "Year"
select select "[DEMOGRAPHIC_DATA]"
select select "SECTION 2"
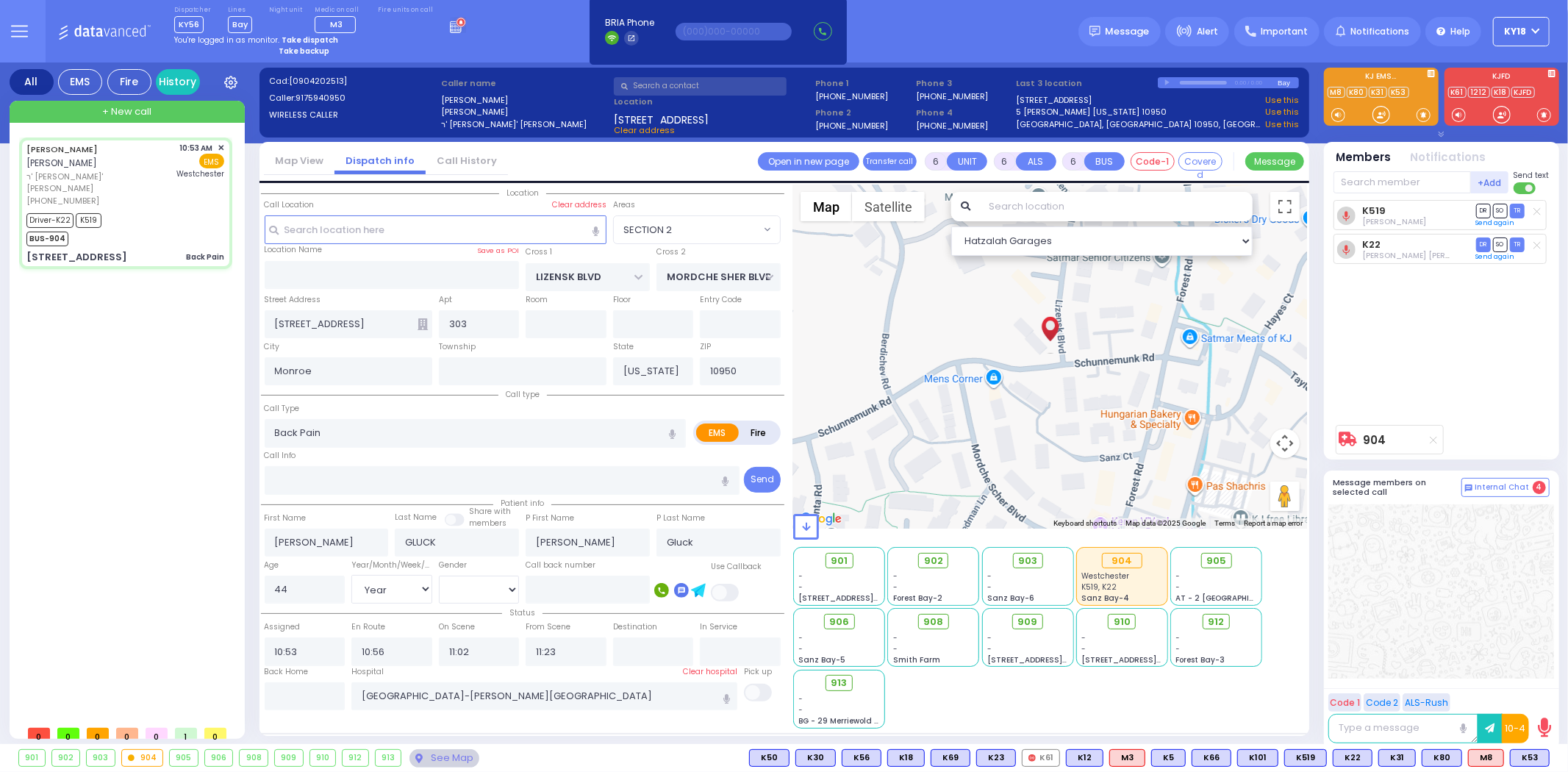
select select "Hatzalah Garages"
select select
radio input "true"
select select "Year"
select select "[DEMOGRAPHIC_DATA]"
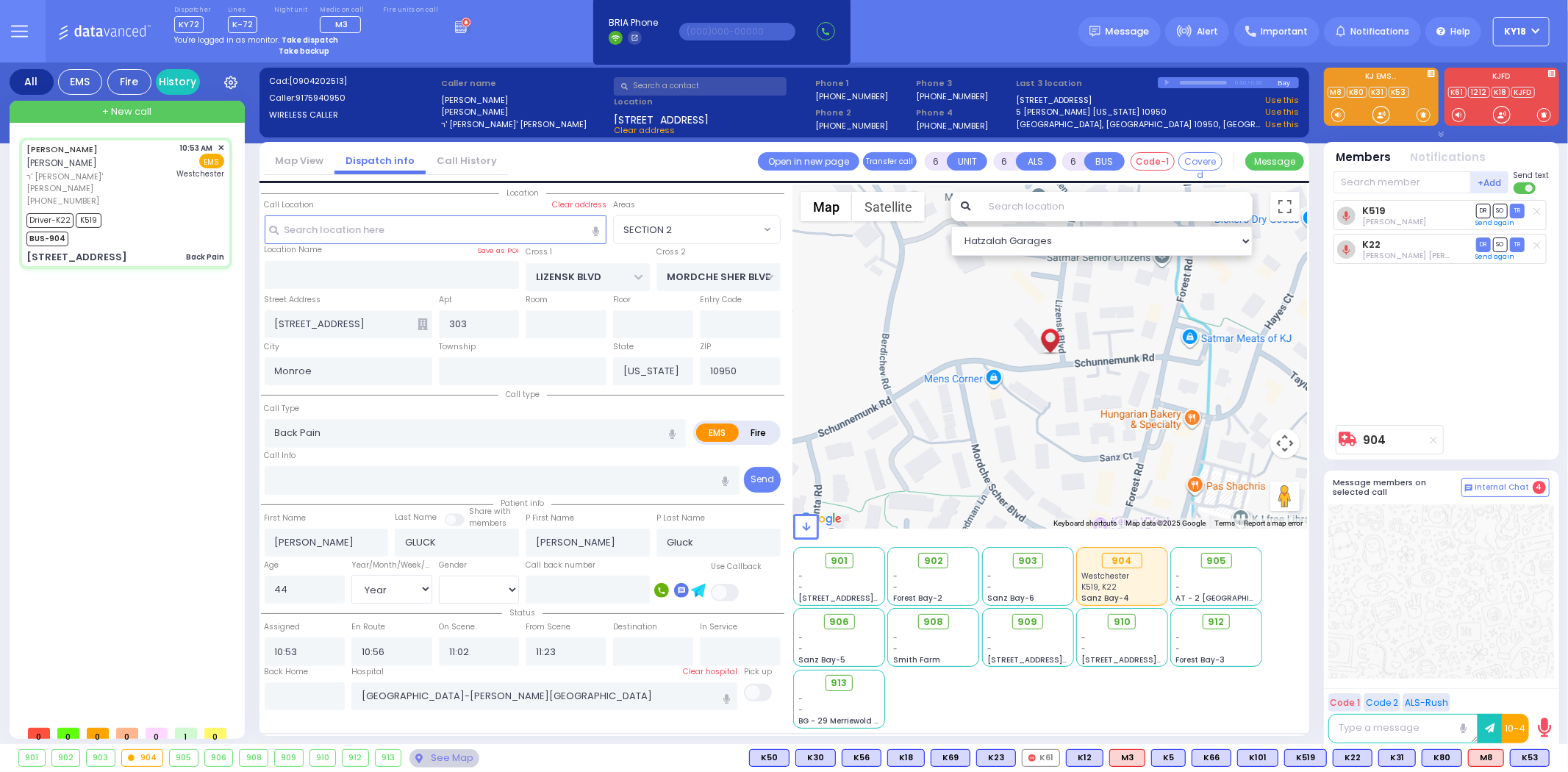
select select
radio input "true"
select select "Year"
select select "[DEMOGRAPHIC_DATA]"
select select "SECTION 2"
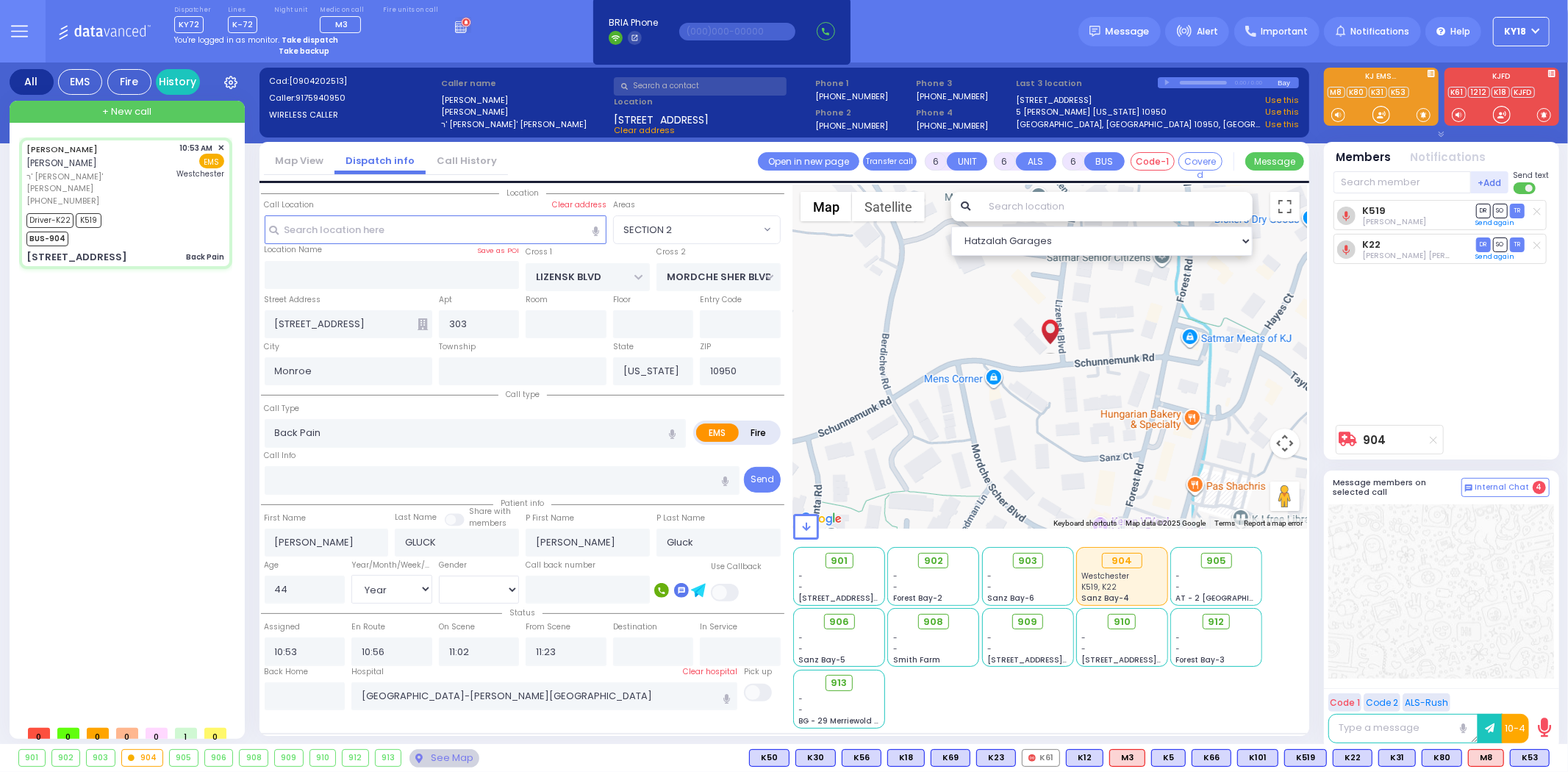
select select "Hatzalah Garages"
select select
radio input "true"
select select "Year"
select select "[DEMOGRAPHIC_DATA]"
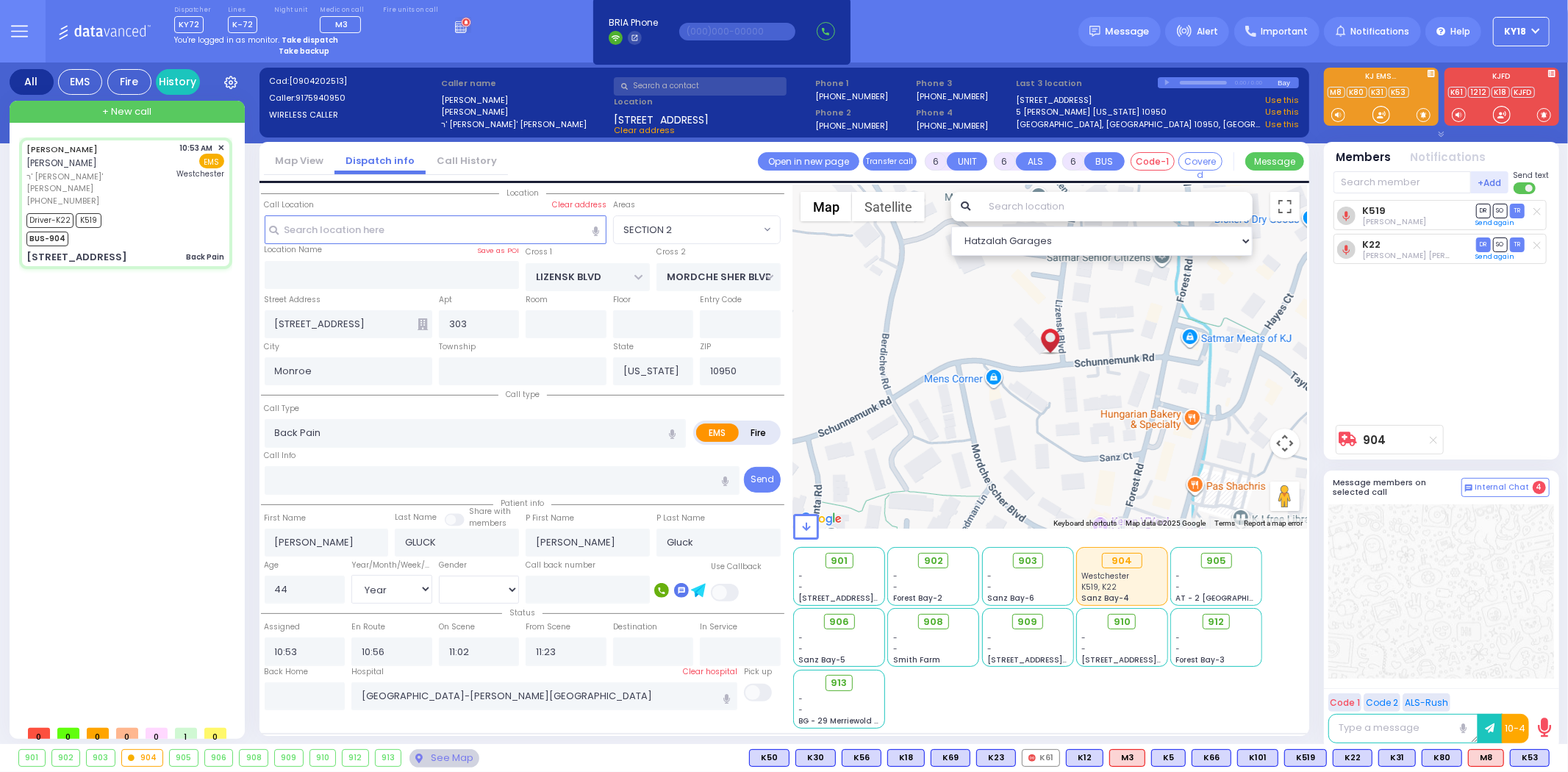
radio input "true"
select select "Year"
select select "[DEMOGRAPHIC_DATA]"
select select "SECTION 2"
select select "Hatzalah Garages"
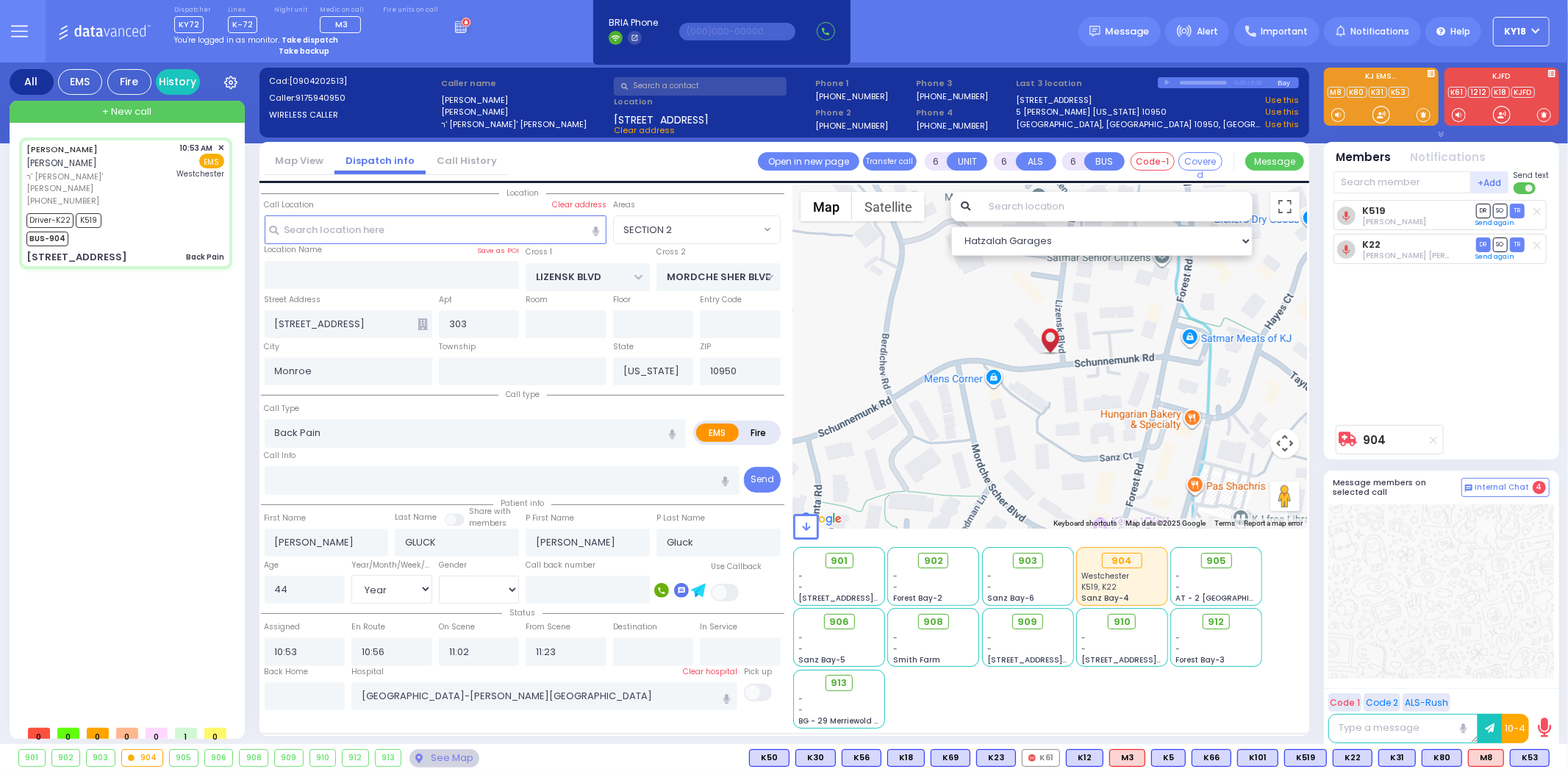
select select
radio input "true"
select select "Year"
select select "[DEMOGRAPHIC_DATA]"
radio input "true"
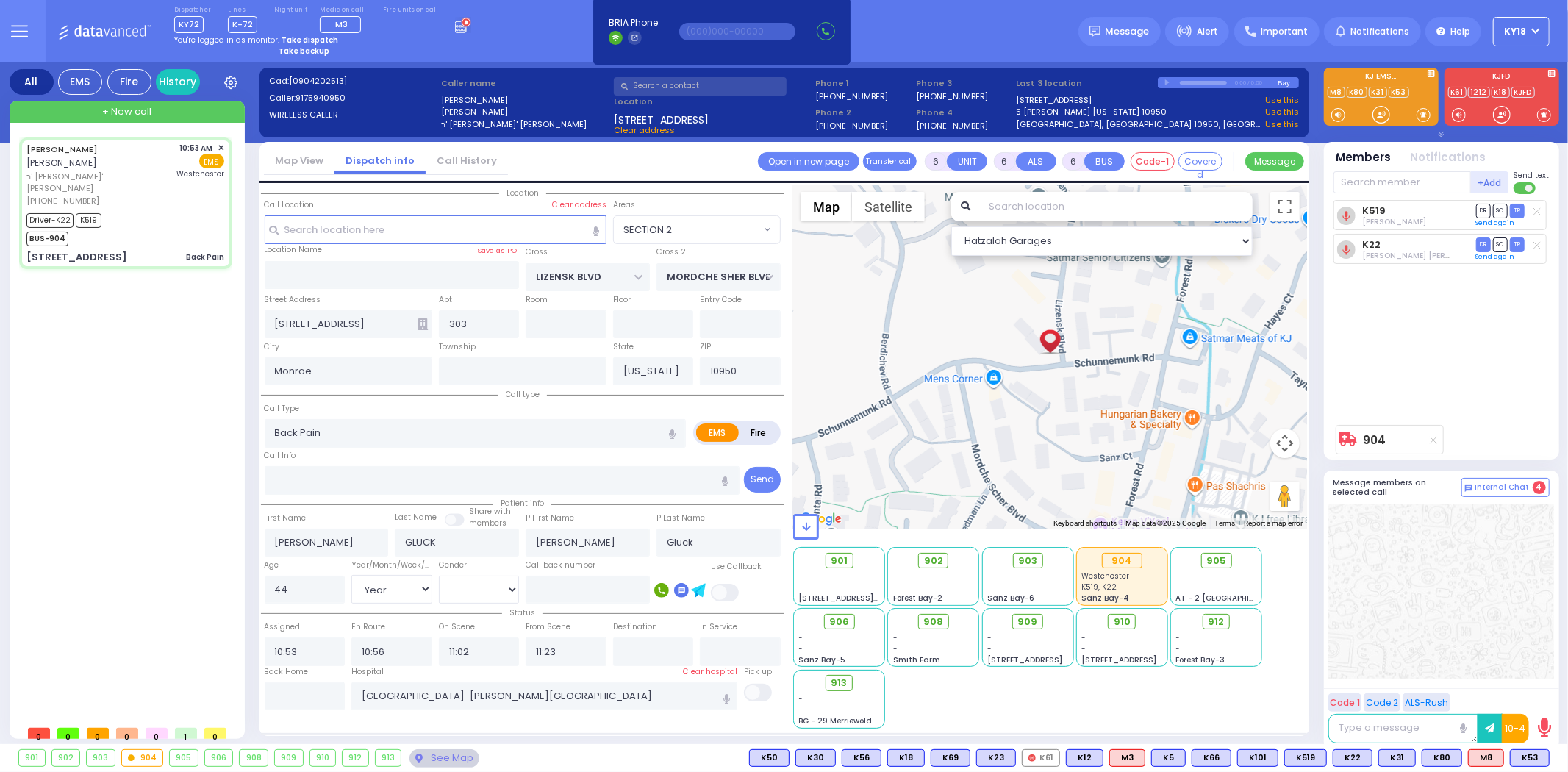
select select "Year"
select select "[DEMOGRAPHIC_DATA]"
radio input "true"
select select "Year"
select select "[DEMOGRAPHIC_DATA]"
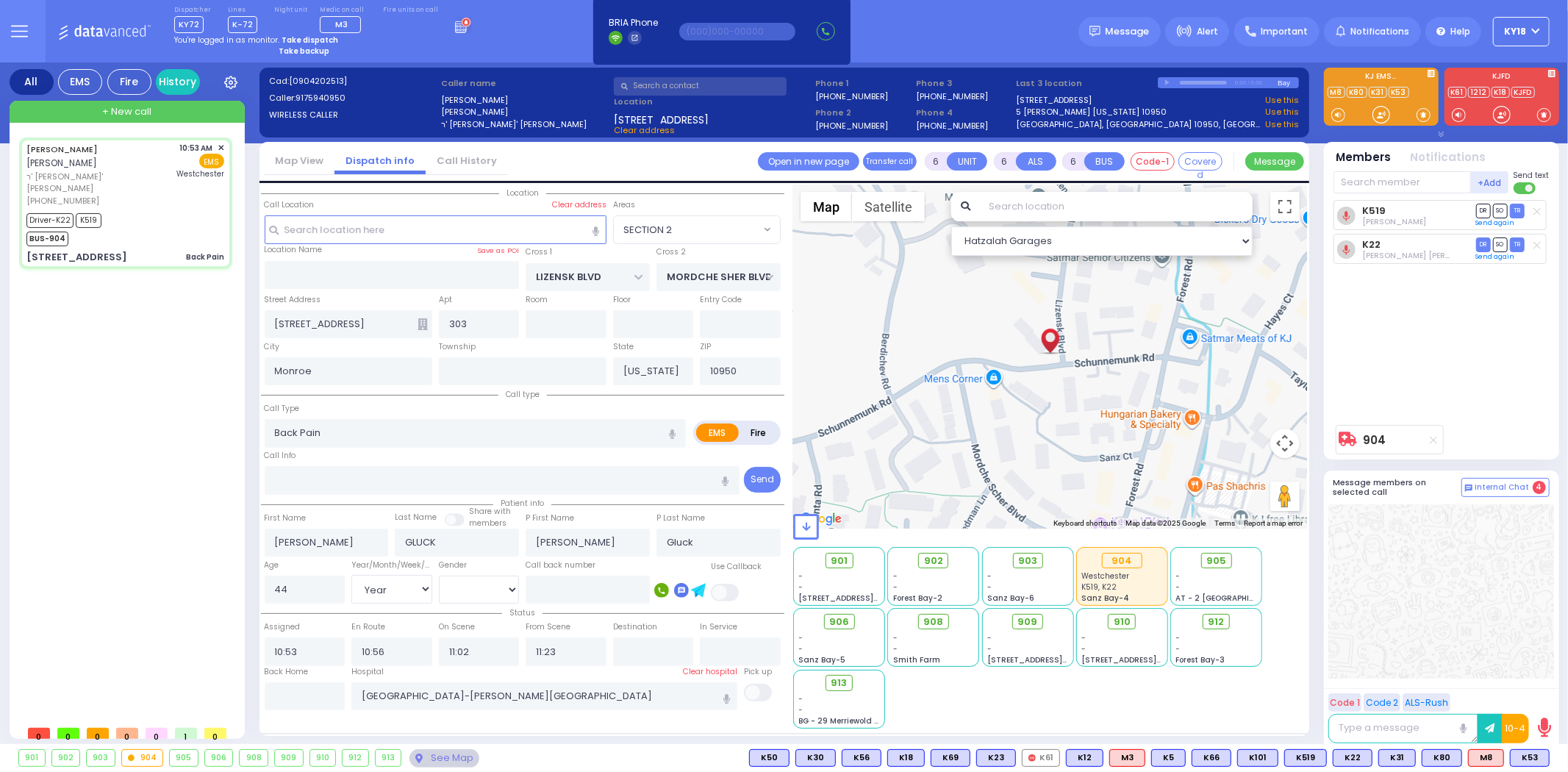
radio input "true"
select select "Year"
select select "[DEMOGRAPHIC_DATA]"
select select "SECTION 2"
select select "Hatzalah Garages"
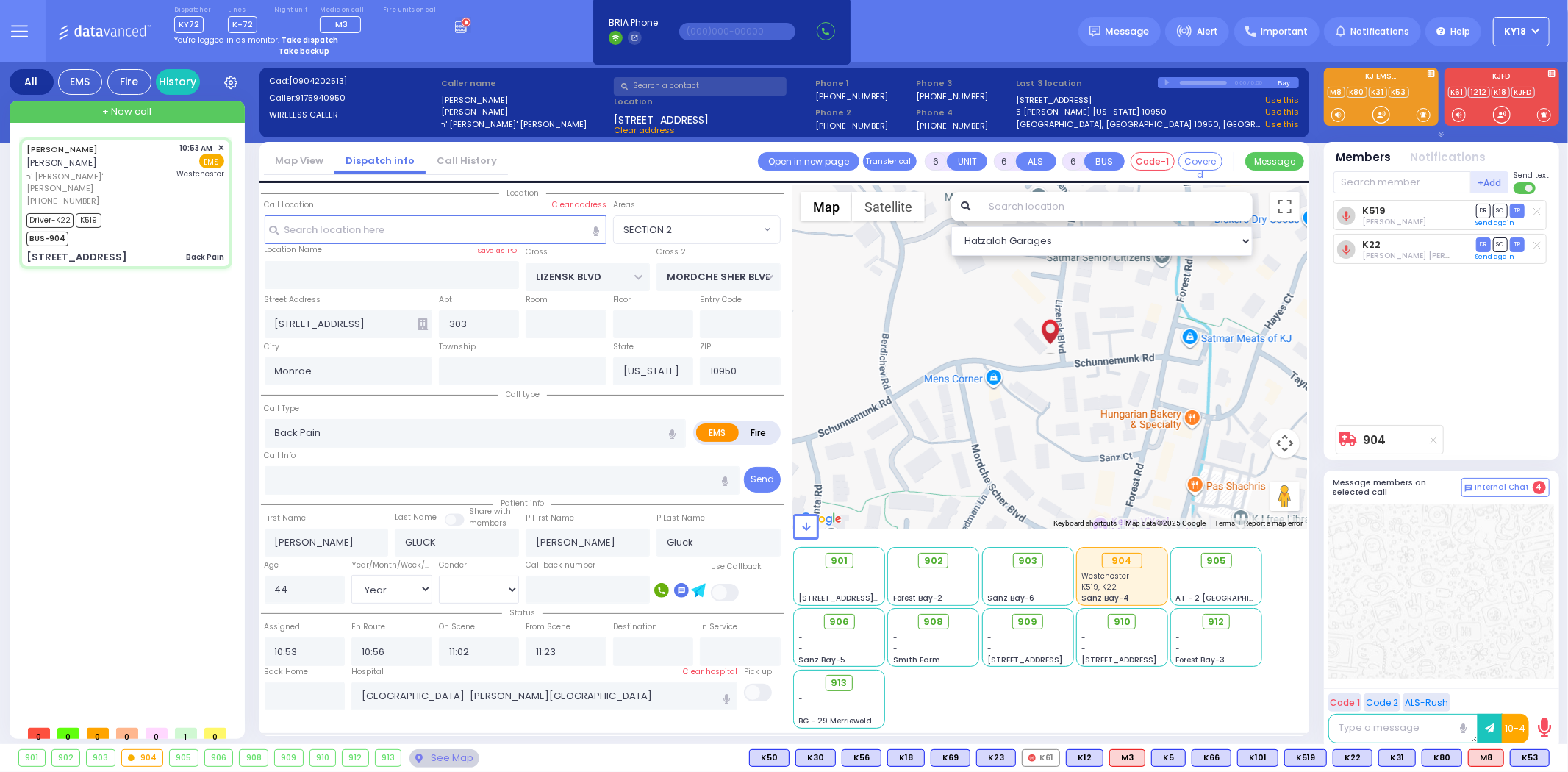
select select
radio input "true"
select select "Year"
select select "[DEMOGRAPHIC_DATA]"
radio input "true"
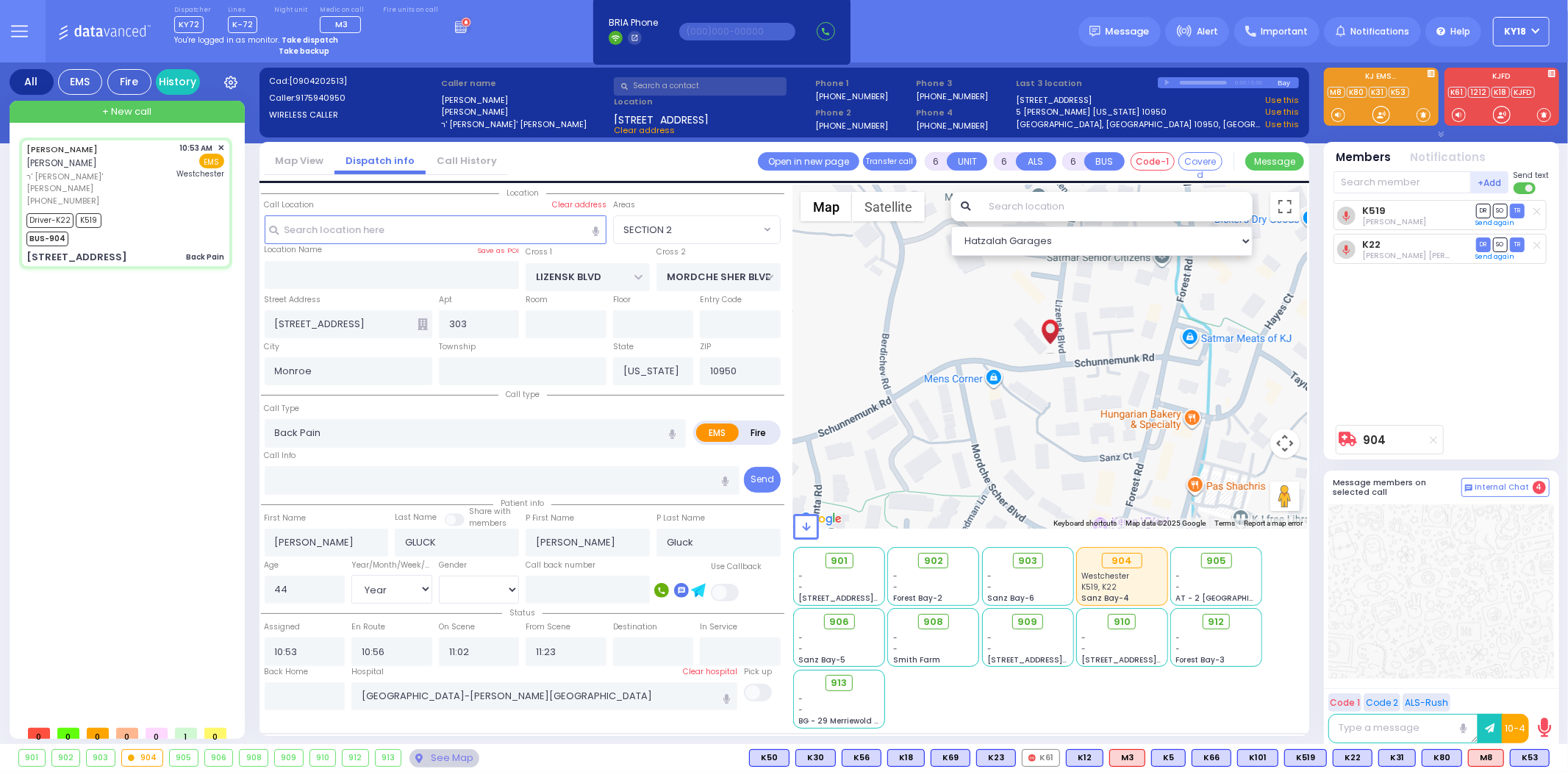
select select "Year"
select select "[DEMOGRAPHIC_DATA]"
radio input "true"
select select "Year"
select select "[DEMOGRAPHIC_DATA]"
